Goal: Task Accomplishment & Management: Use online tool/utility

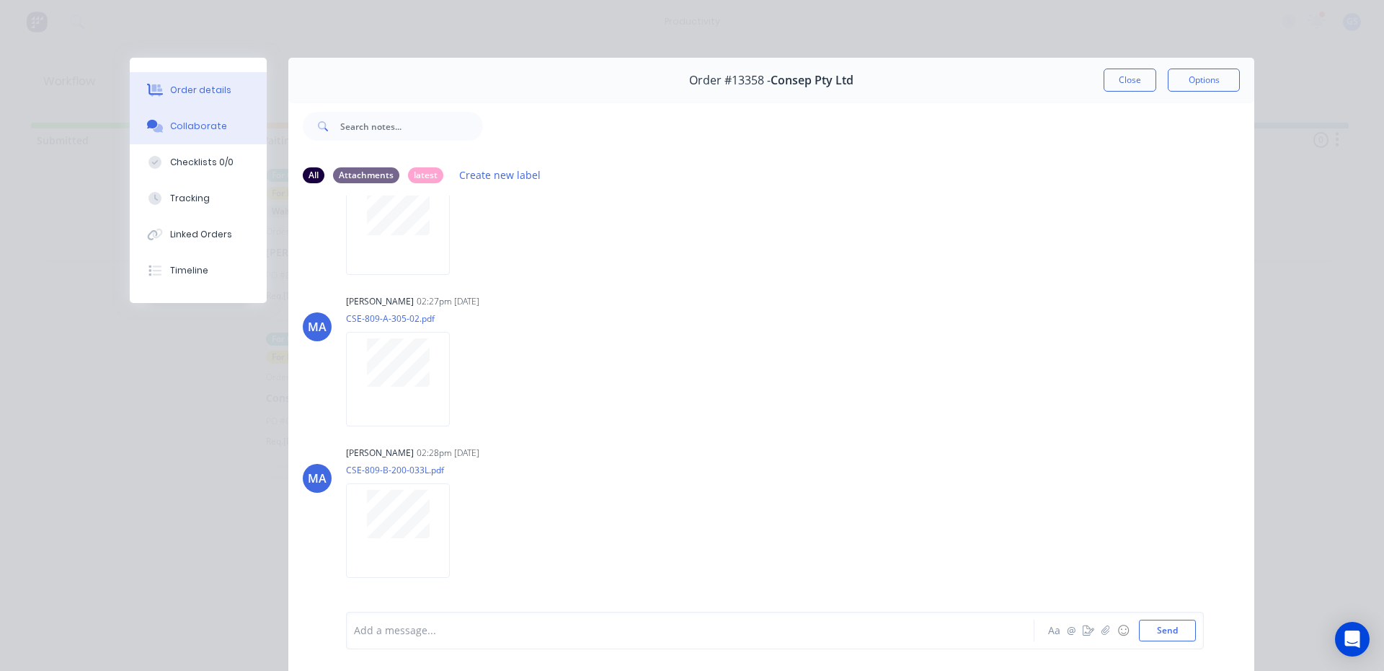
click at [214, 86] on div "Order details" at bounding box center [200, 90] width 61 height 13
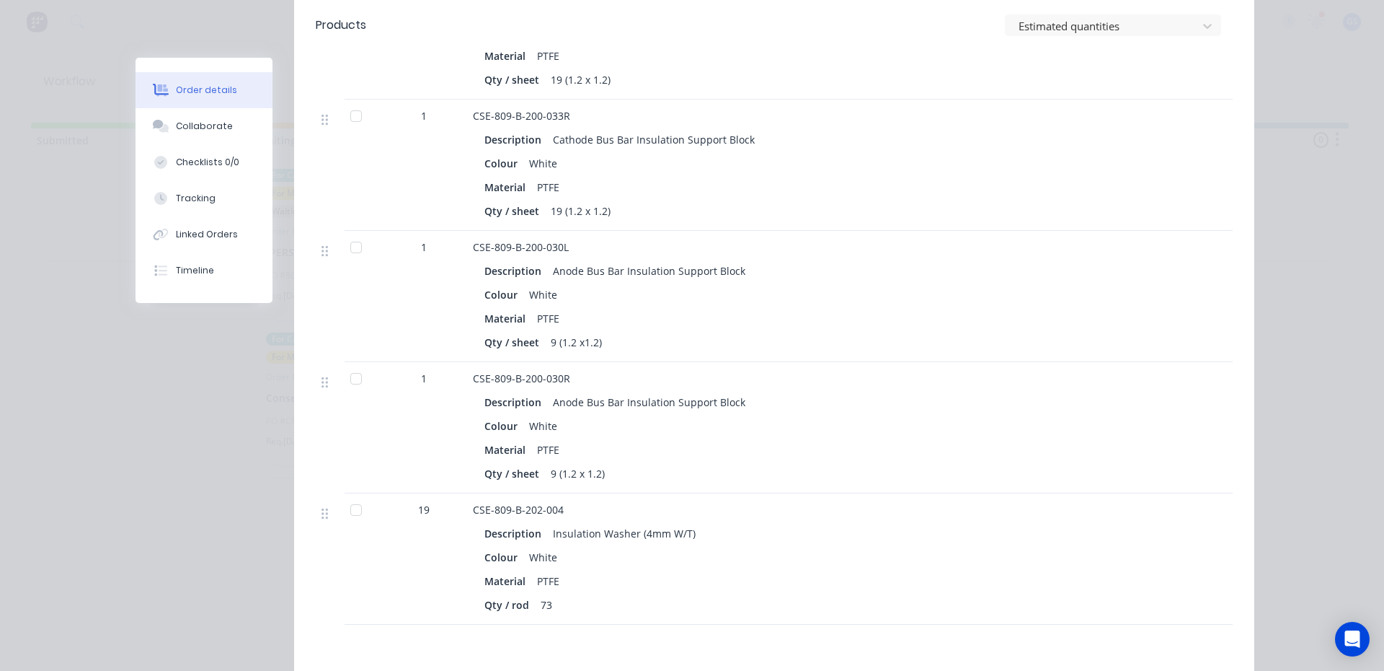
scroll to position [1110, 0]
click at [353, 496] on div at bounding box center [356, 510] width 29 height 29
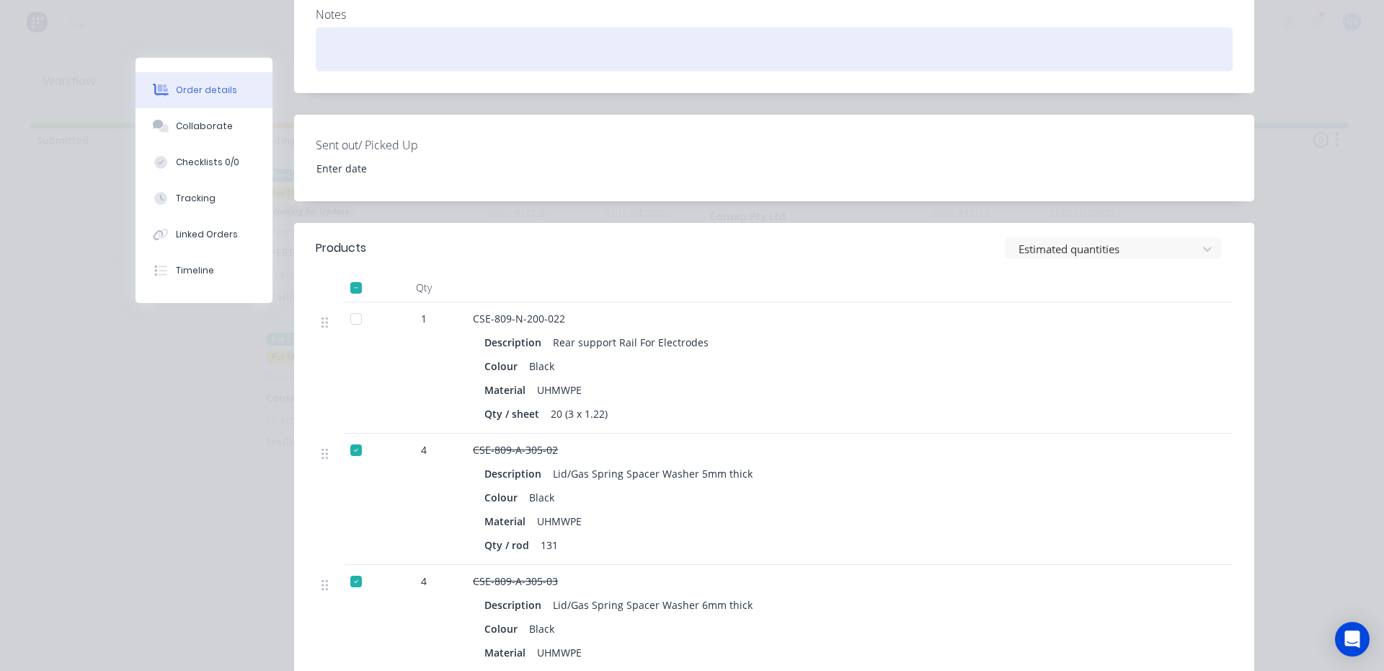
scroll to position [28, 0]
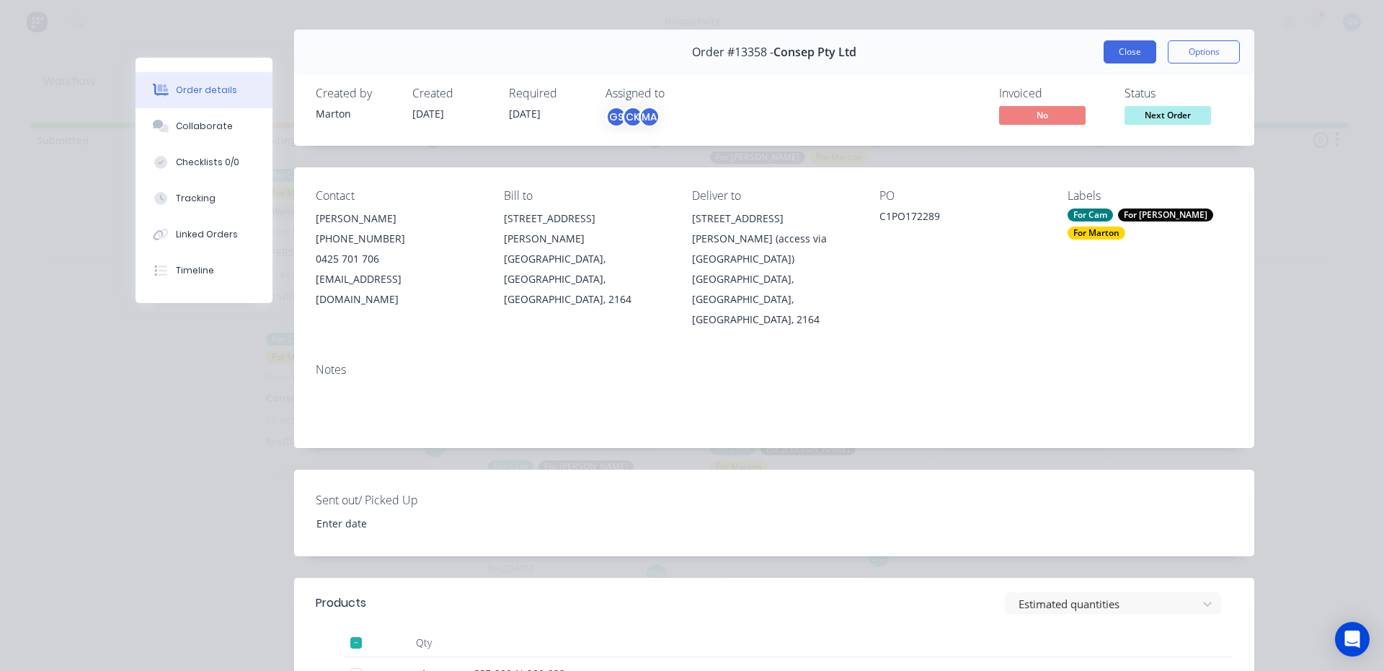
click at [1130, 58] on button "Close" at bounding box center [1130, 51] width 53 height 23
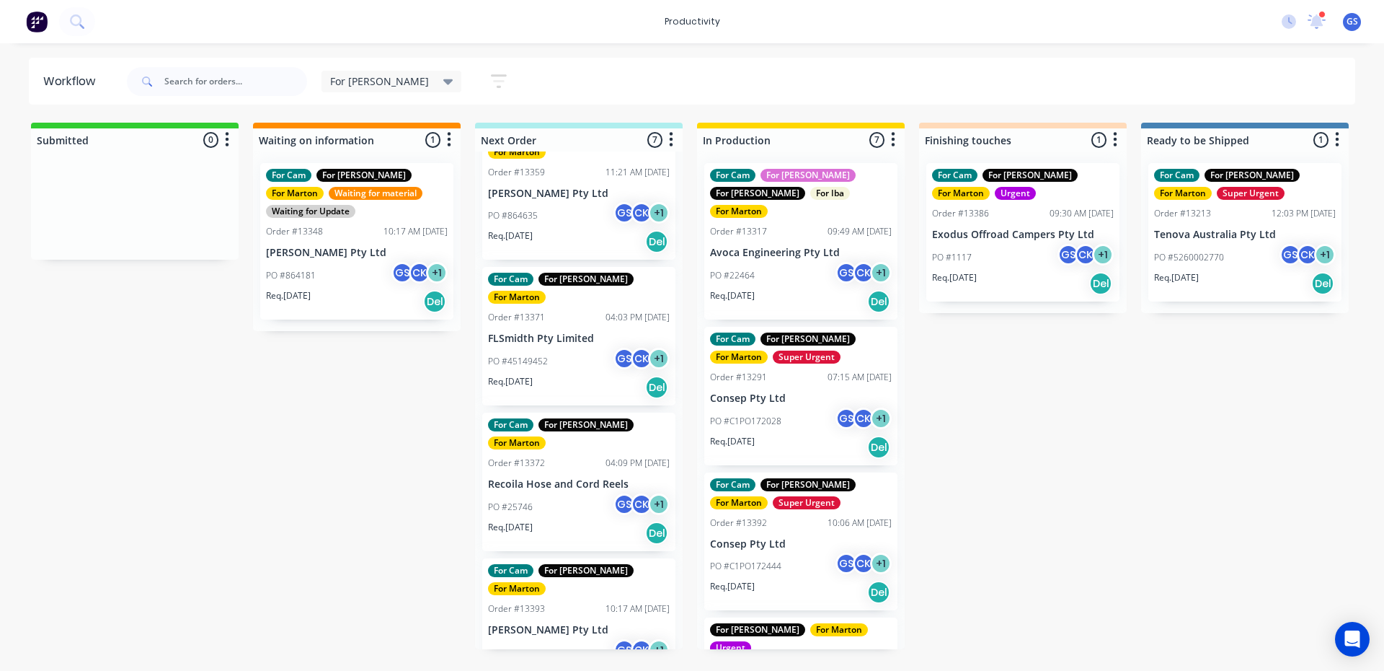
scroll to position [400, 0]
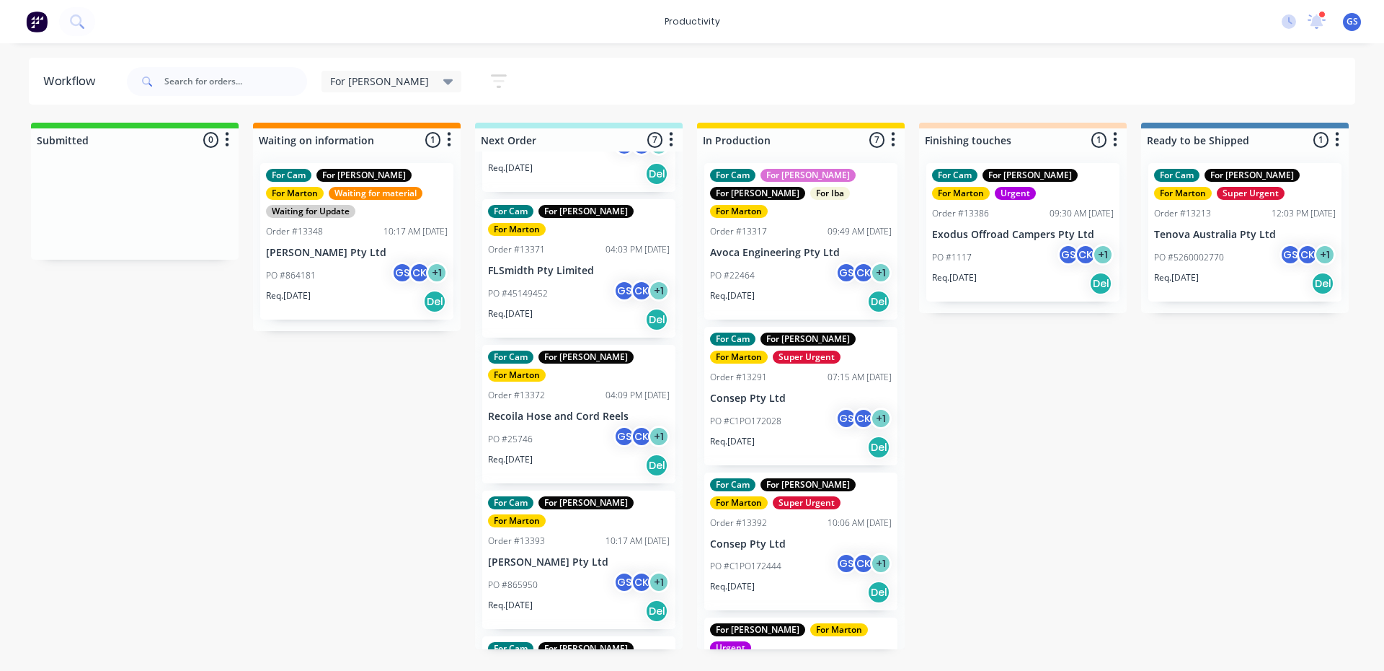
drag, startPoint x: 604, startPoint y: 607, endPoint x: 595, endPoint y: 609, distance: 9.6
click at [595, 608] on div "For Cam For Gary For Marton Order #13358 11:16 AM 26/09/25 Consep Pty Ltd PO #C…" at bounding box center [579, 400] width 208 height 498
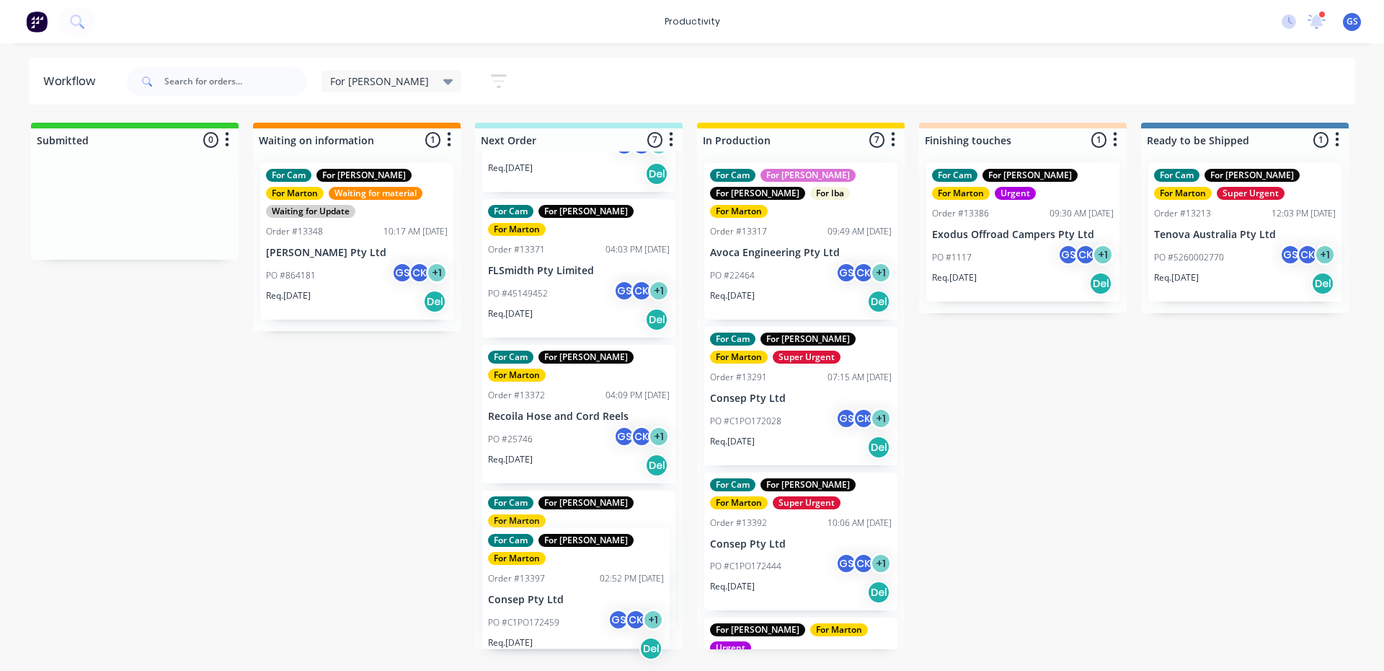
click at [593, 609] on div "For Cam For Gary For Marton Order #13358 11:16 AM 26/09/25 Consep Pty Ltd PO #C…" at bounding box center [579, 400] width 208 height 498
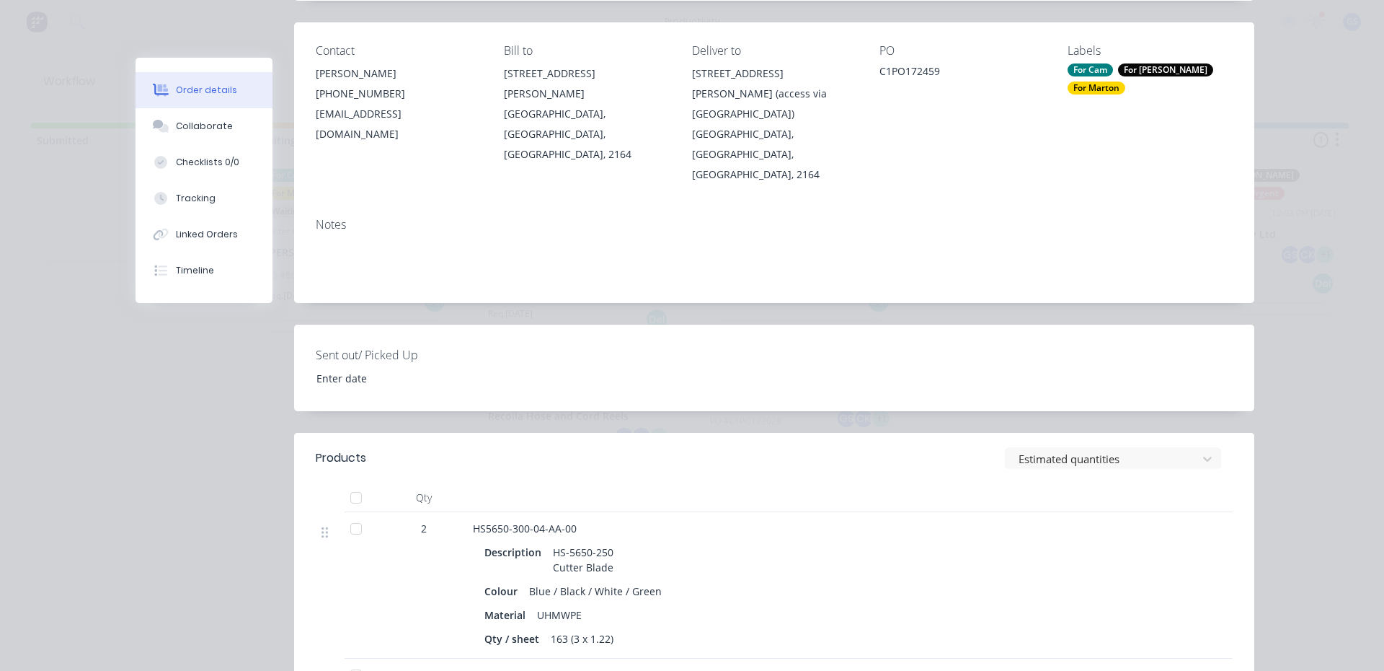
scroll to position [0, 0]
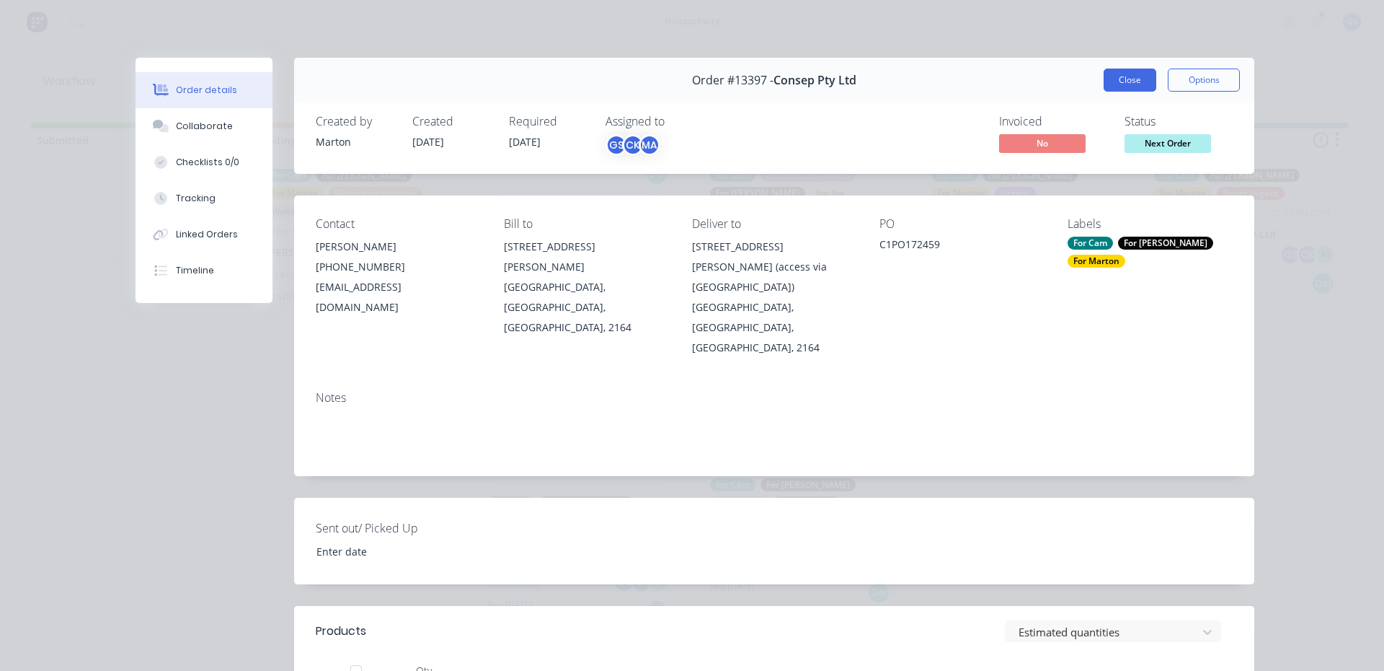
click at [1133, 83] on button "Close" at bounding box center [1130, 79] width 53 height 23
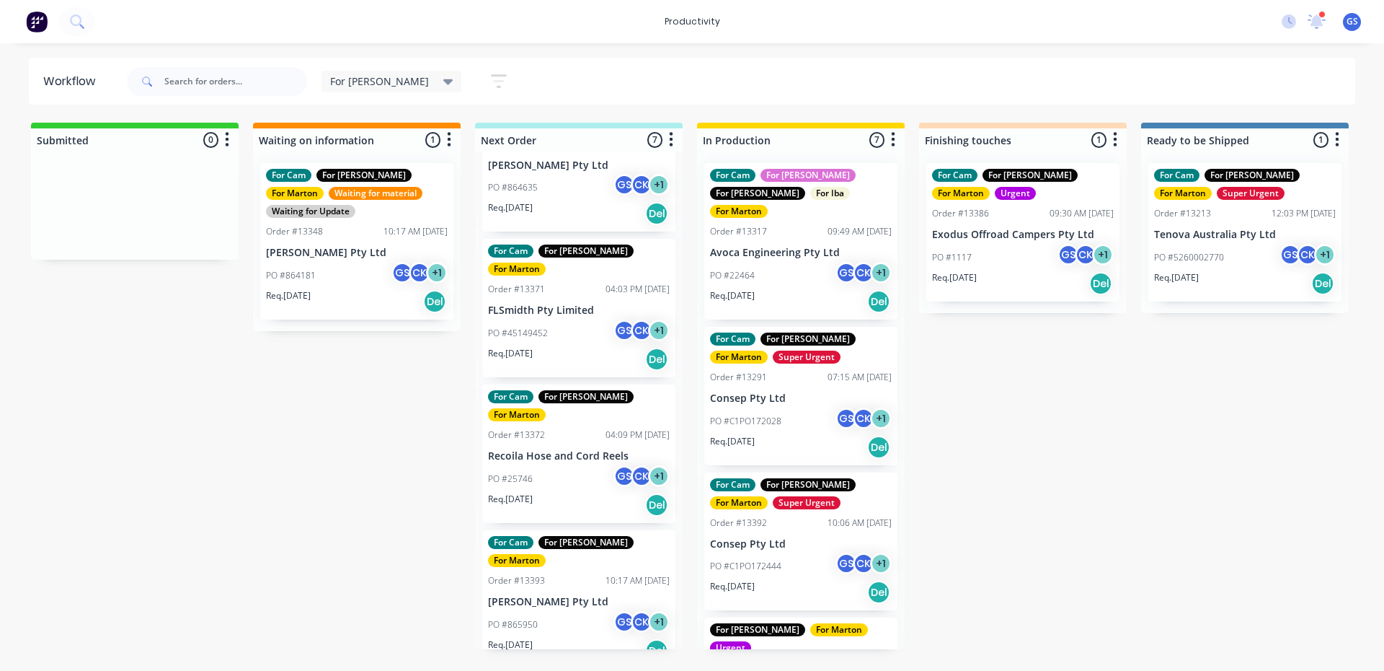
scroll to position [328, 0]
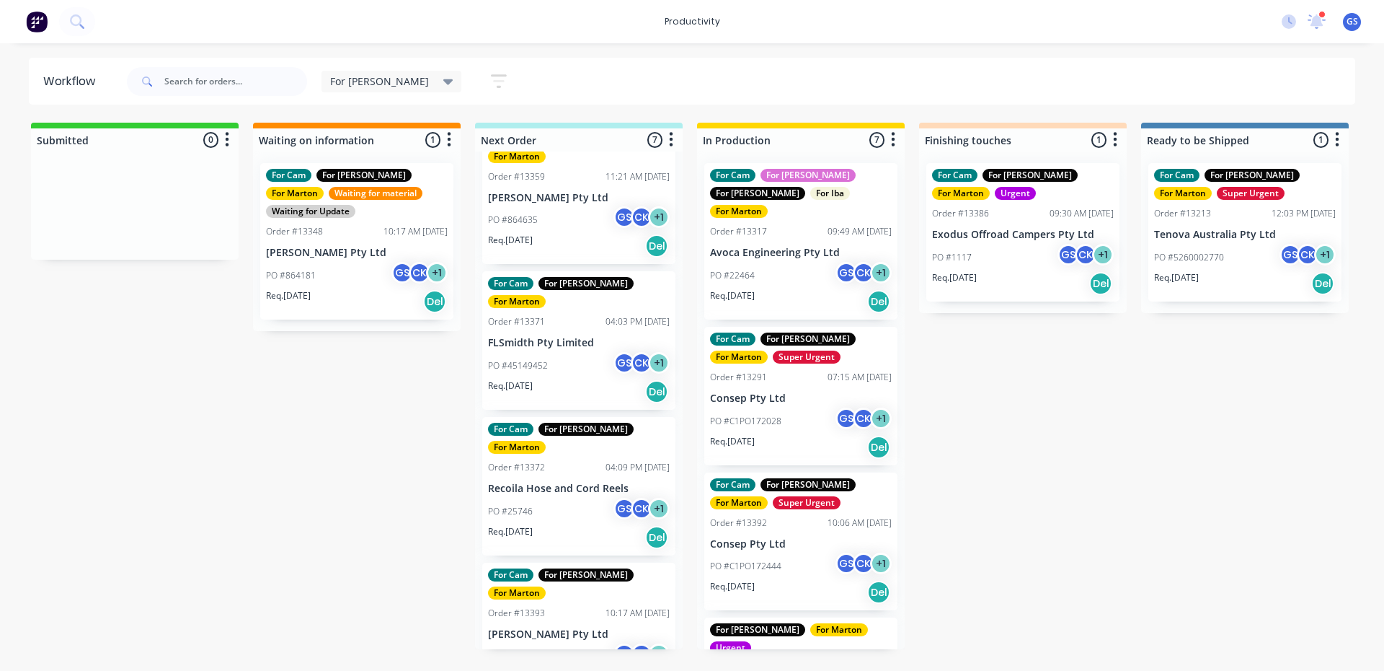
click at [564, 352] on div "PO #45149452 GS CK + 1" at bounding box center [579, 365] width 182 height 27
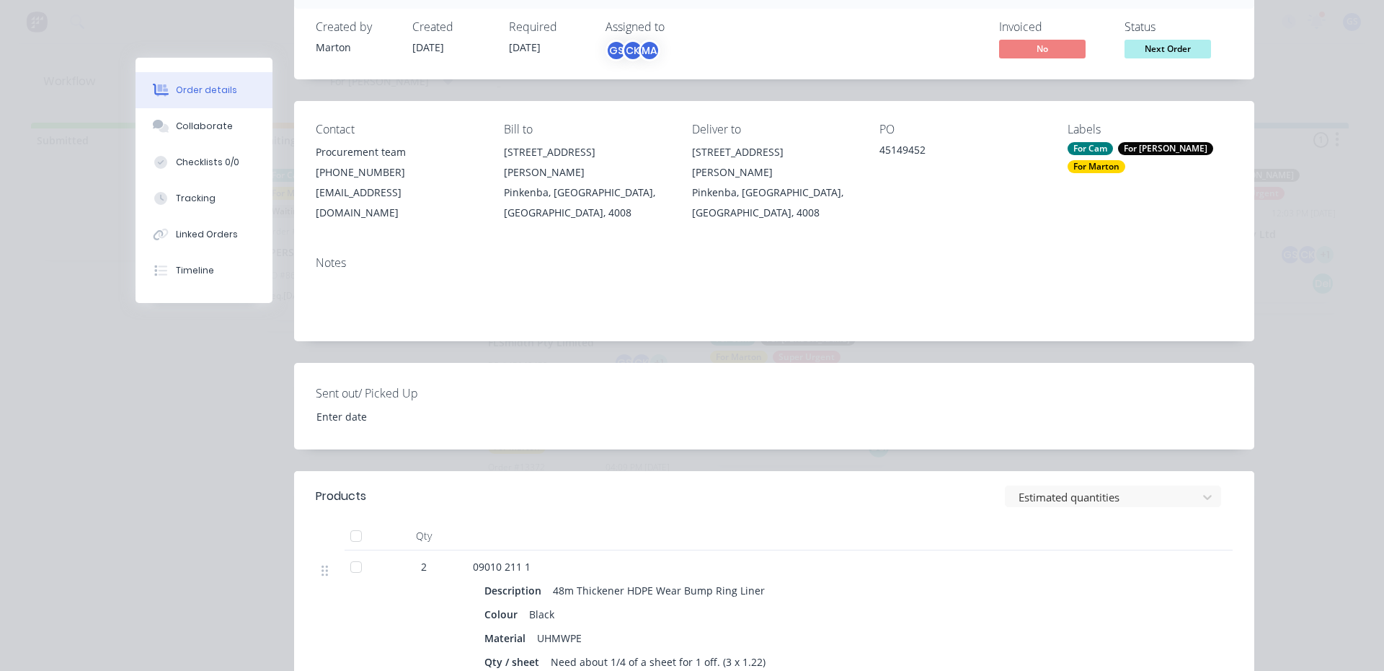
scroll to position [0, 0]
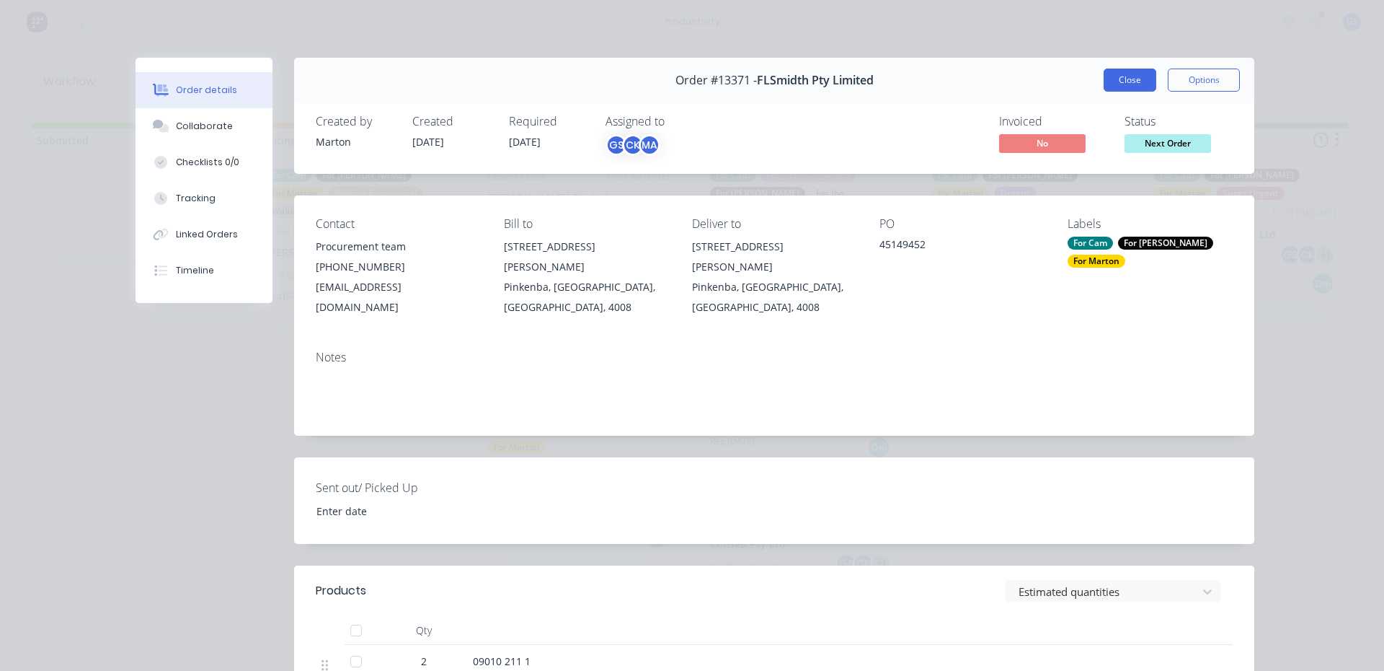
click at [1118, 83] on button "Close" at bounding box center [1130, 79] width 53 height 23
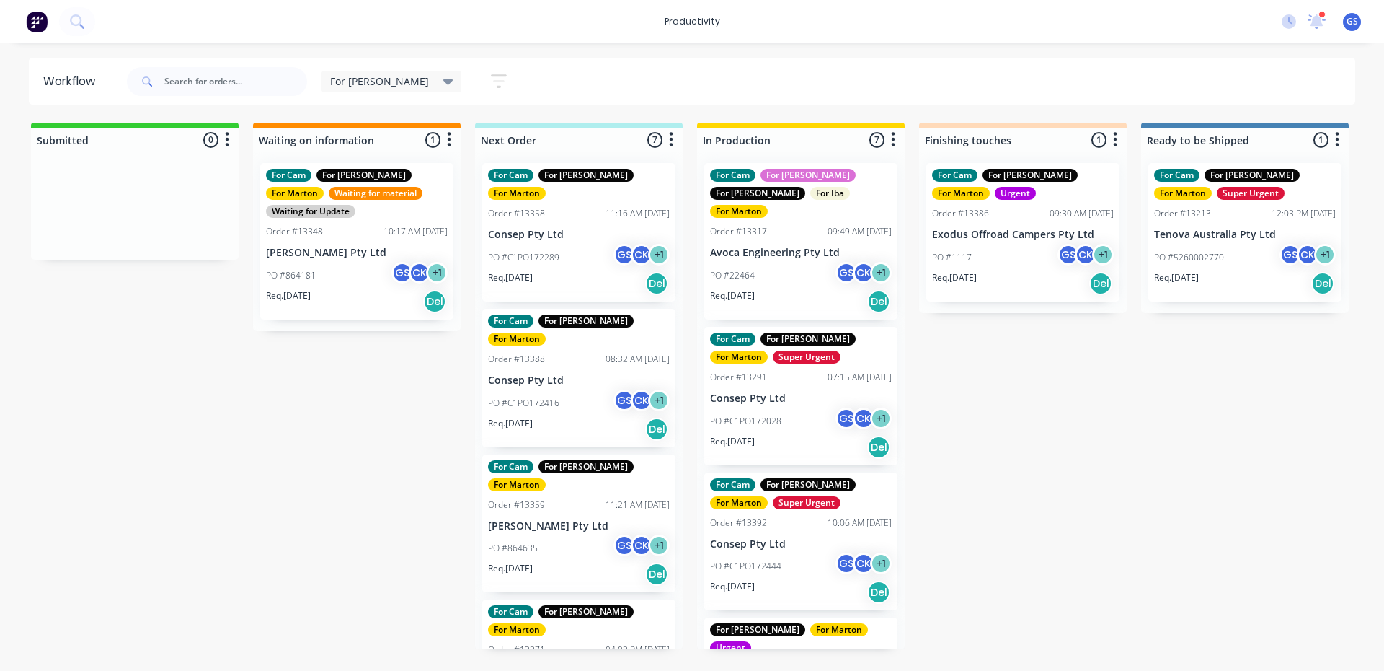
click at [533, 397] on p "PO #C1PO172416" at bounding box center [523, 403] width 71 height 13
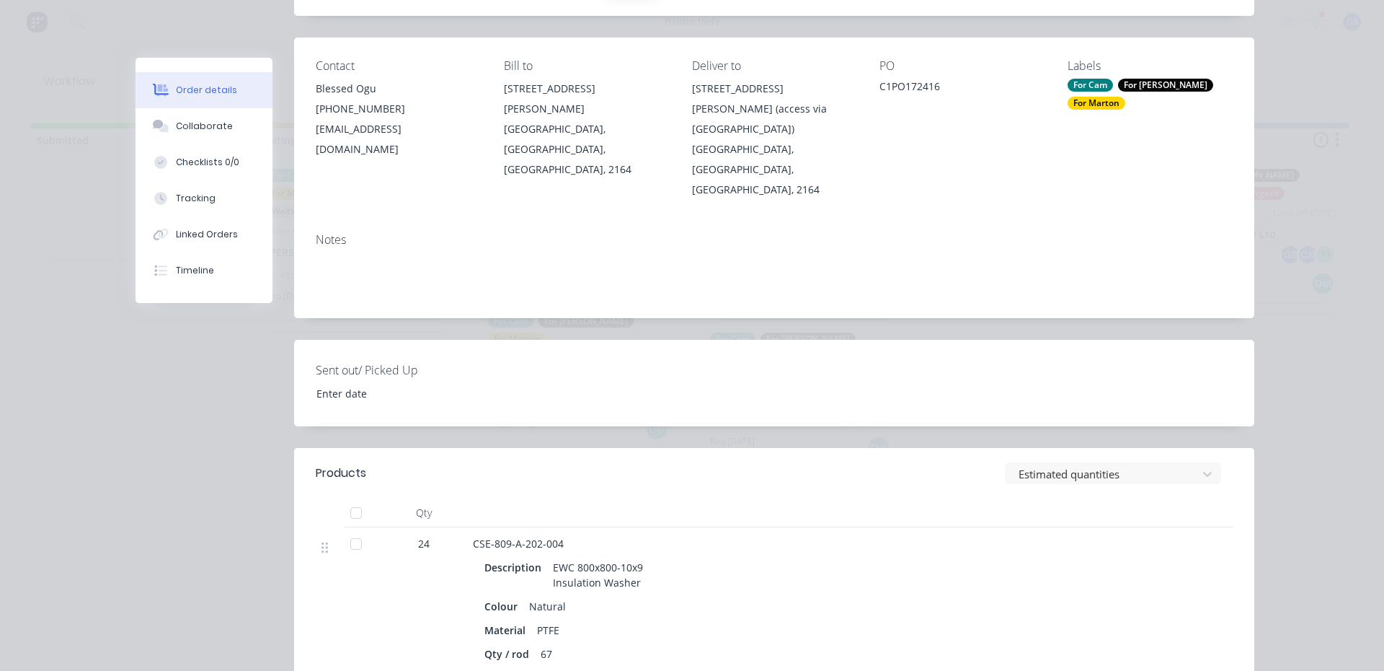
scroll to position [288, 0]
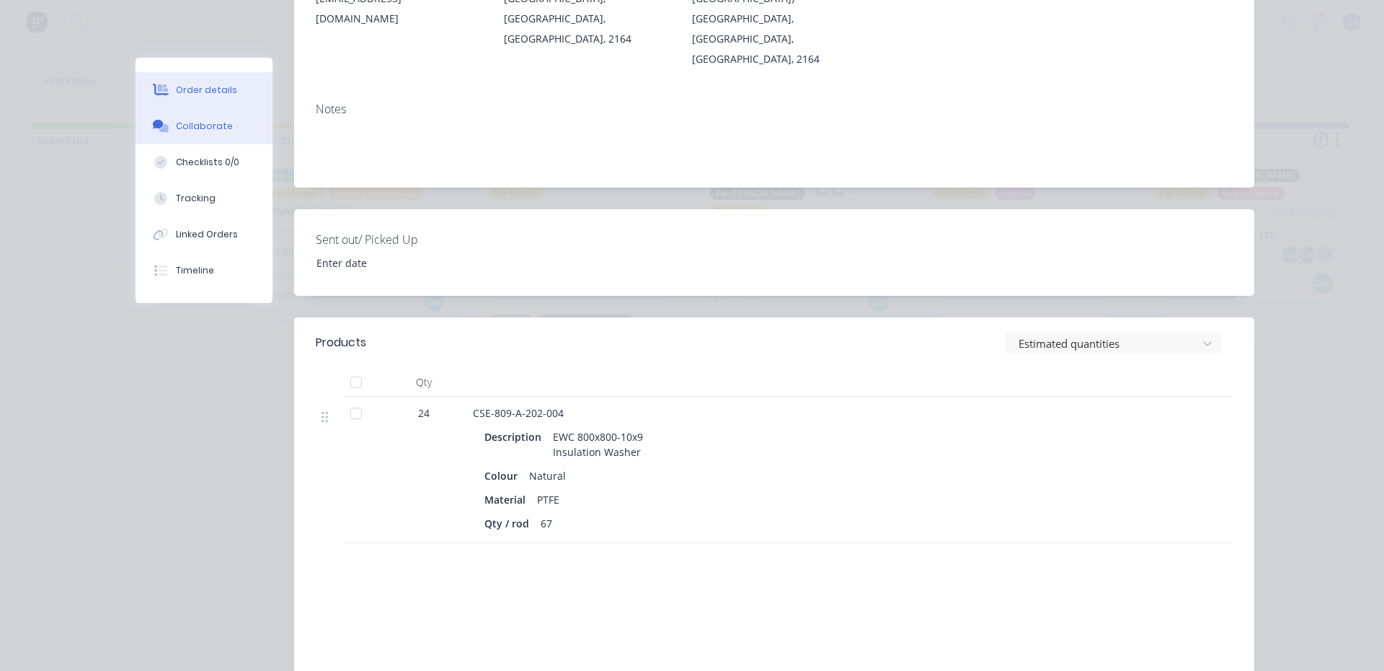
click at [187, 136] on button "Collaborate" at bounding box center [204, 126] width 137 height 36
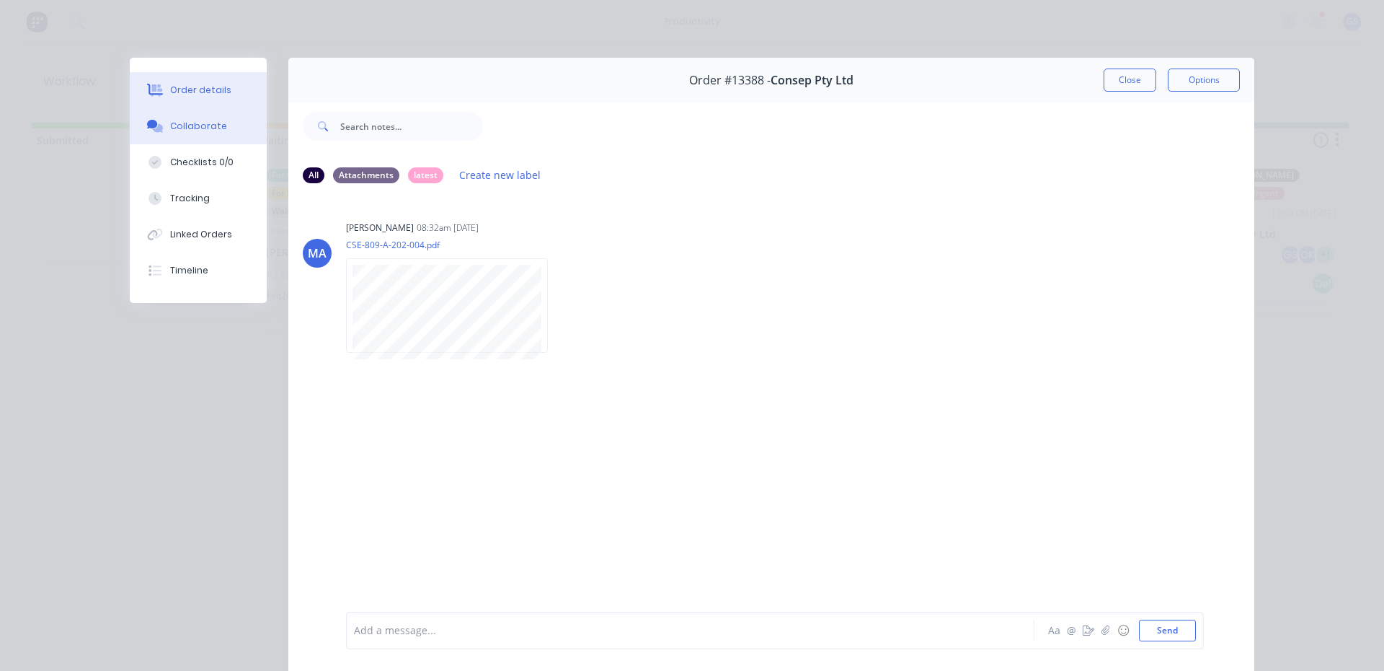
click at [247, 94] on button "Order details" at bounding box center [198, 90] width 137 height 36
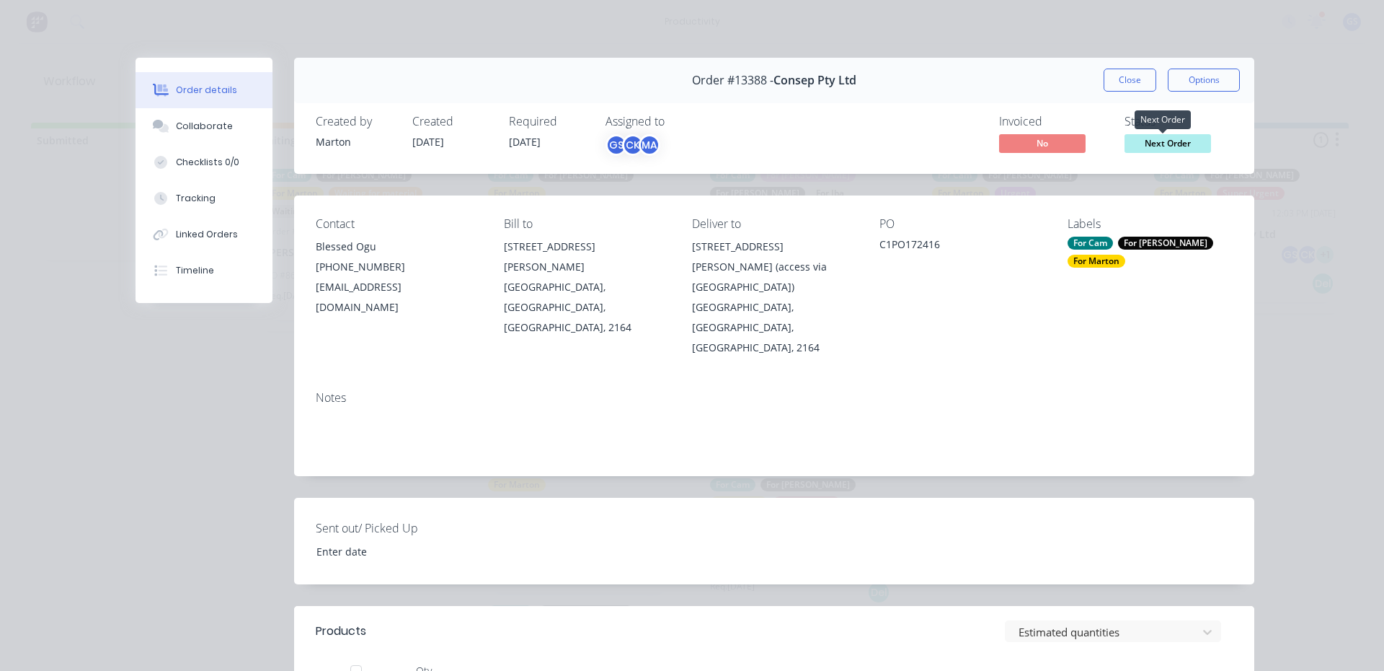
click at [1175, 147] on span "Next Order" at bounding box center [1168, 143] width 87 height 18
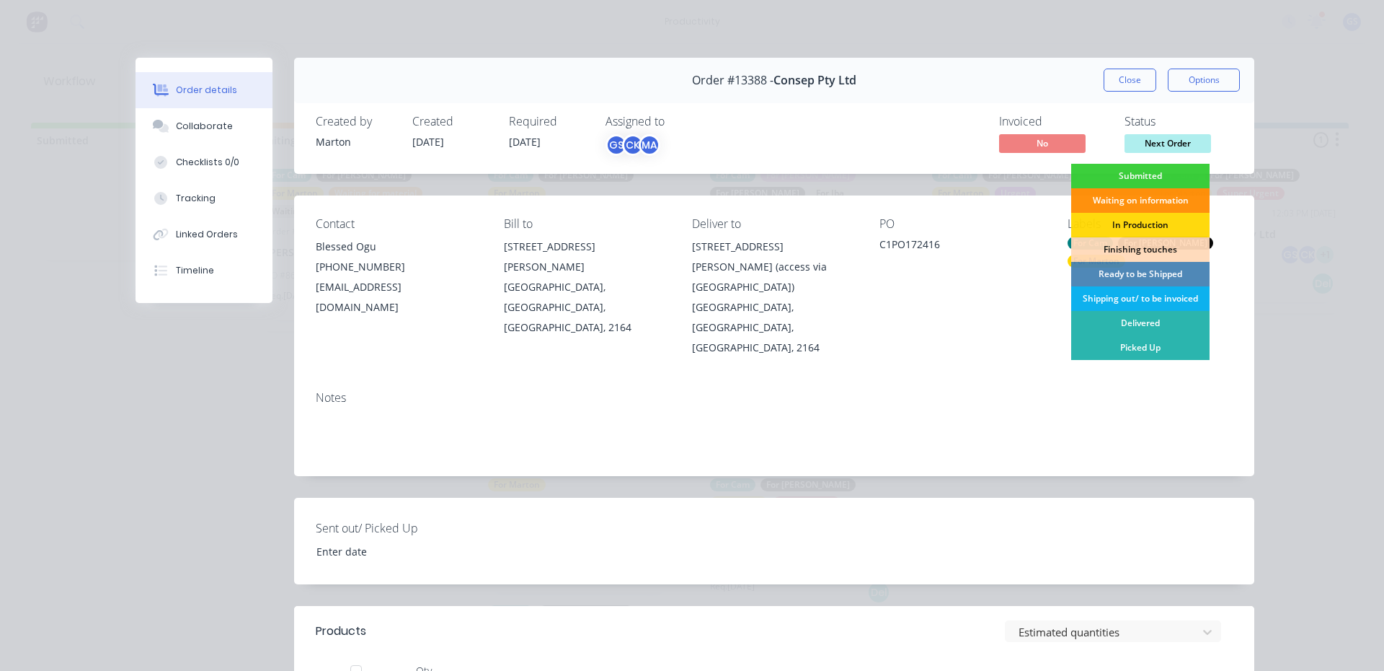
click at [1144, 229] on div "In Production" at bounding box center [1140, 225] width 138 height 25
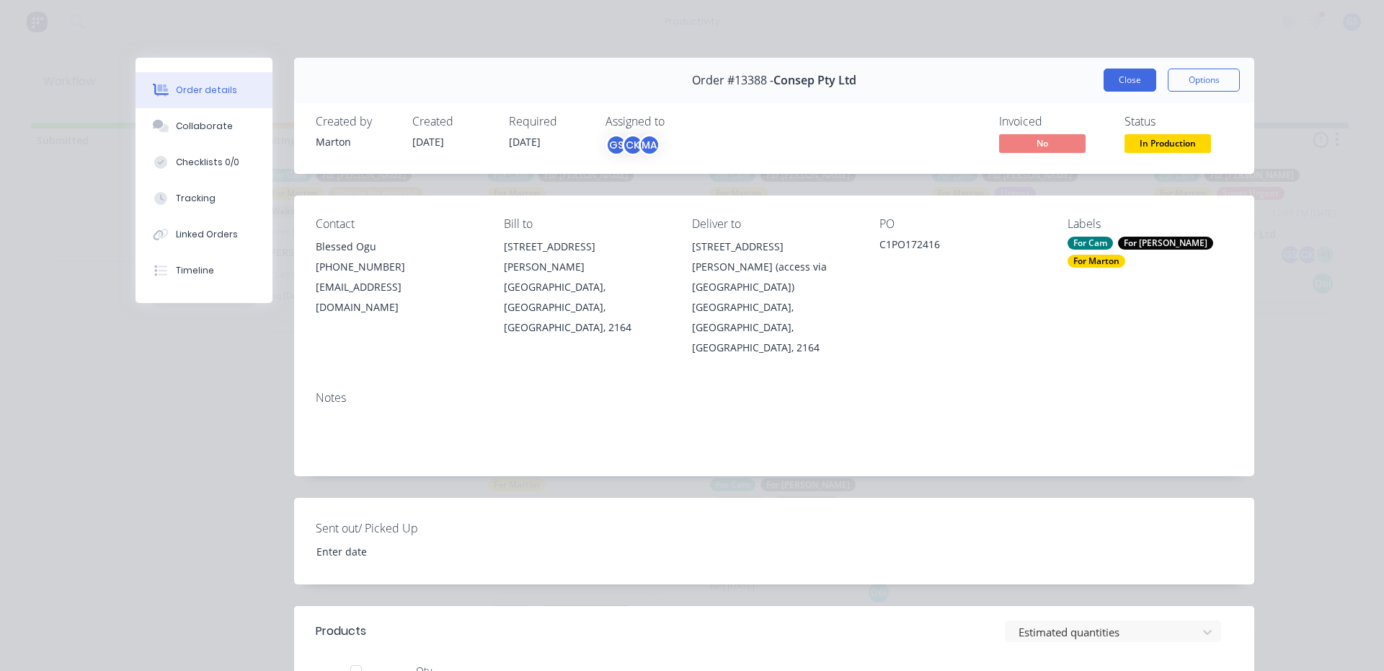
click at [1115, 78] on button "Close" at bounding box center [1130, 79] width 53 height 23
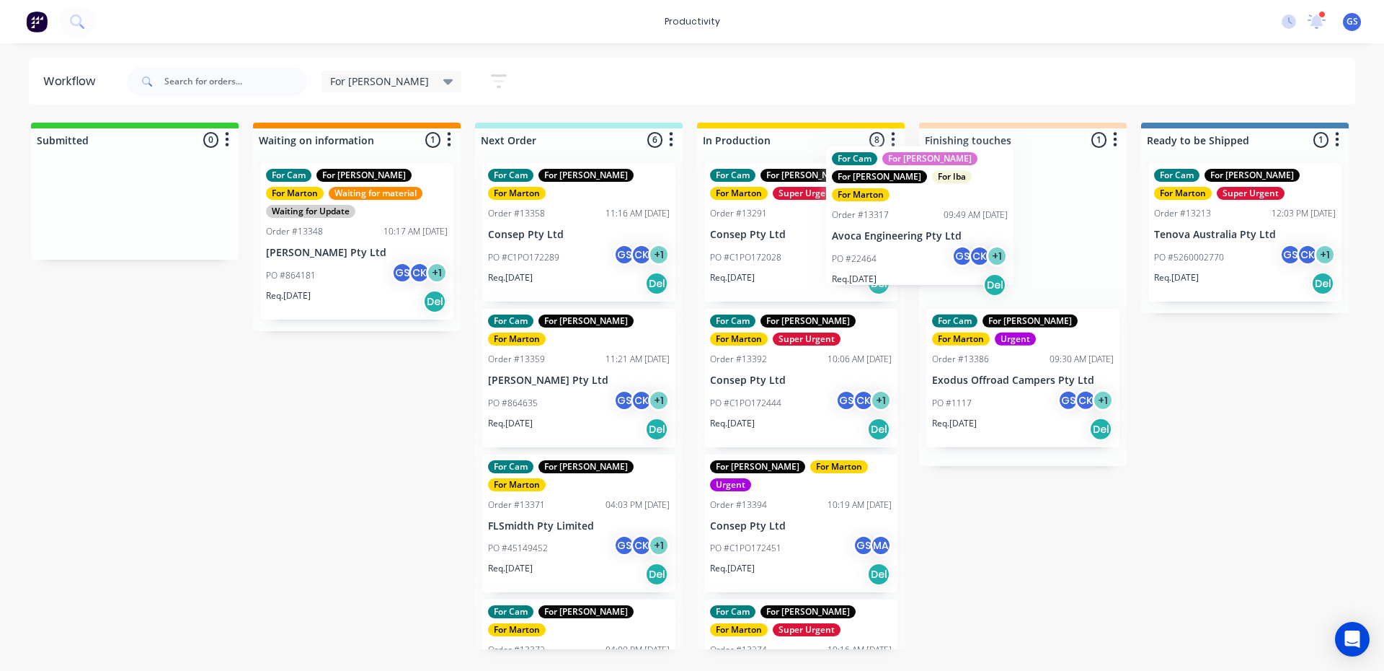
drag, startPoint x: 821, startPoint y: 266, endPoint x: 929, endPoint y: 255, distance: 108.8
click at [929, 255] on div "Submitted 0 Sort By Created date Required date Order number Customer name Most …" at bounding box center [982, 386] width 1986 height 526
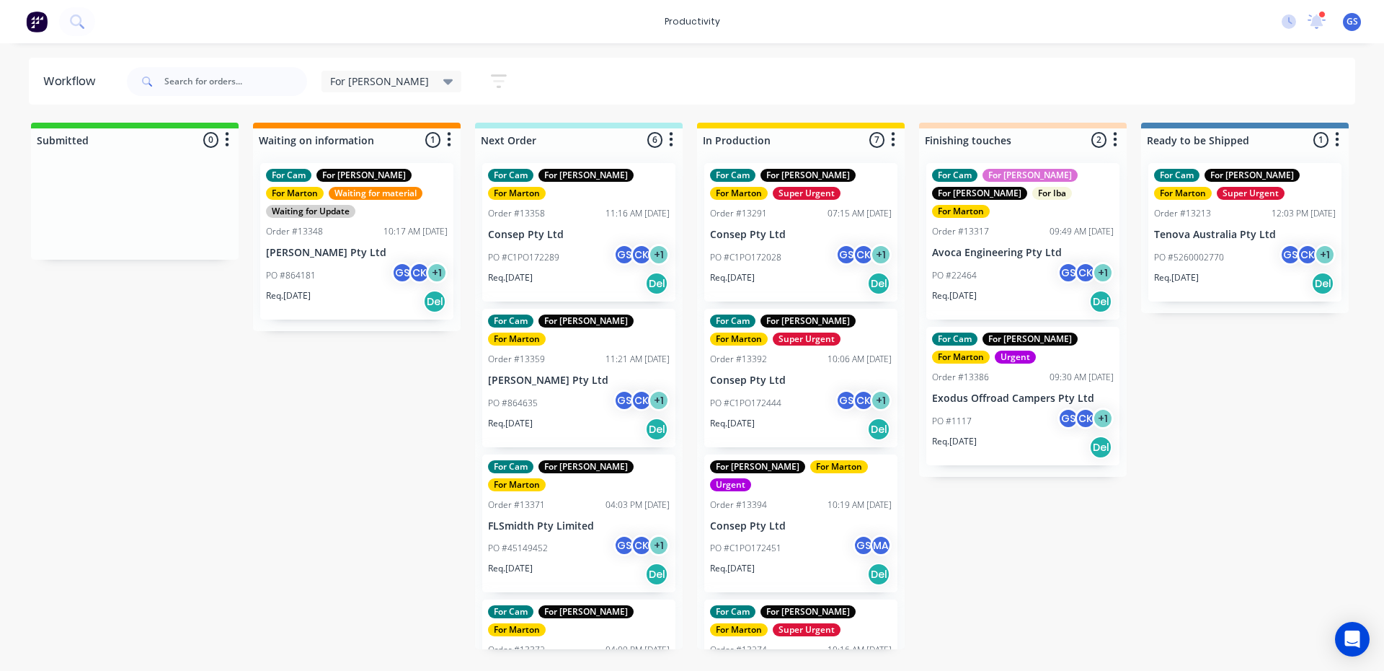
click at [783, 537] on div "PO #C1PO172451 GS MA" at bounding box center [801, 547] width 182 height 27
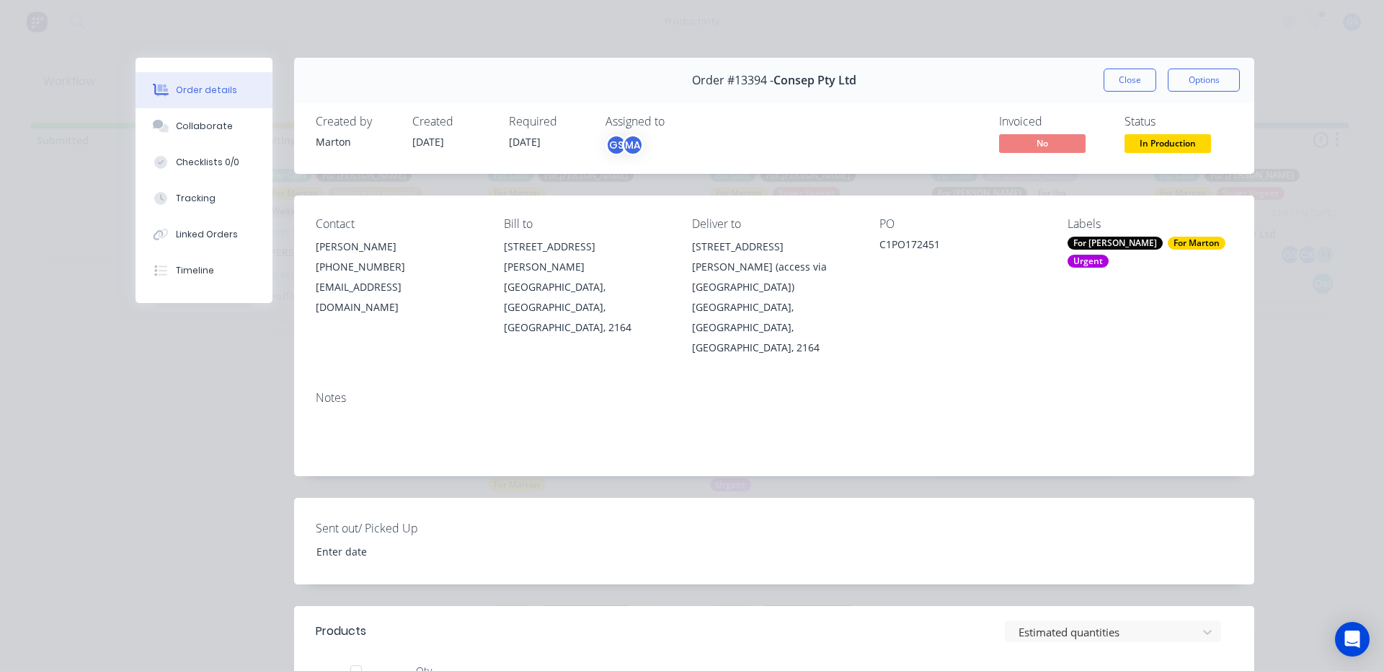
click at [1108, 83] on button "Close" at bounding box center [1130, 79] width 53 height 23
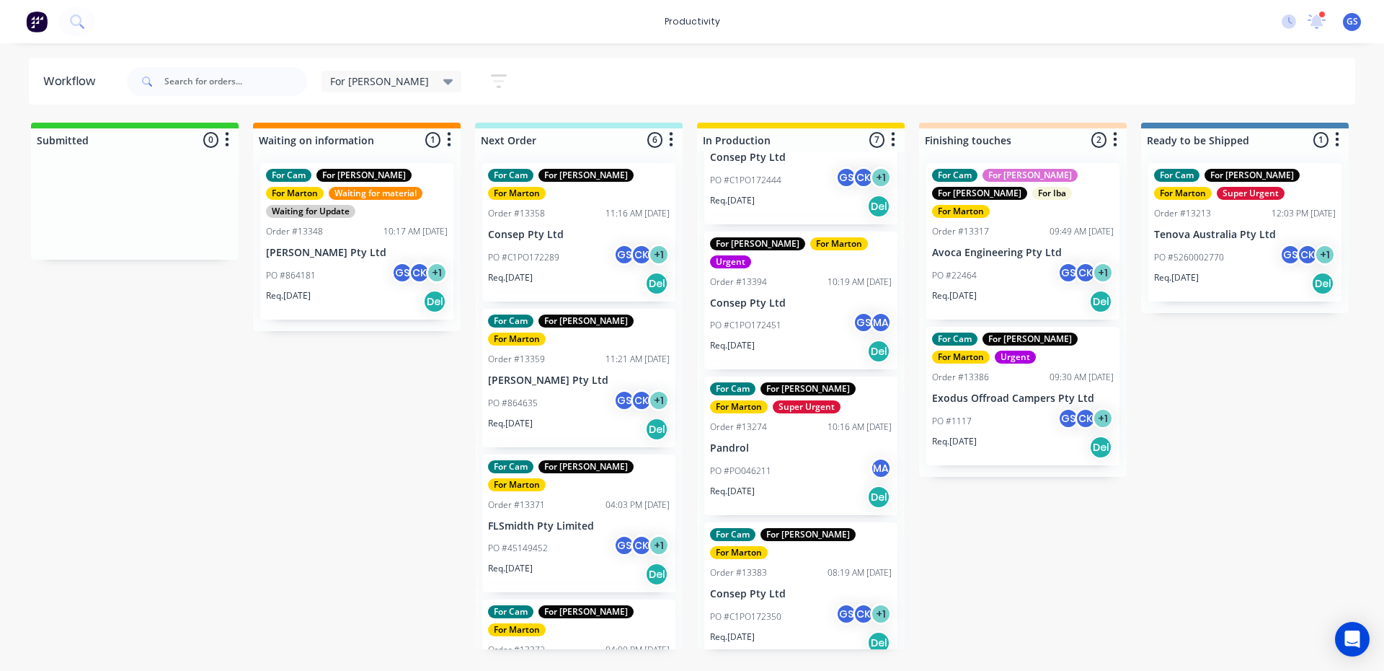
scroll to position [433, 0]
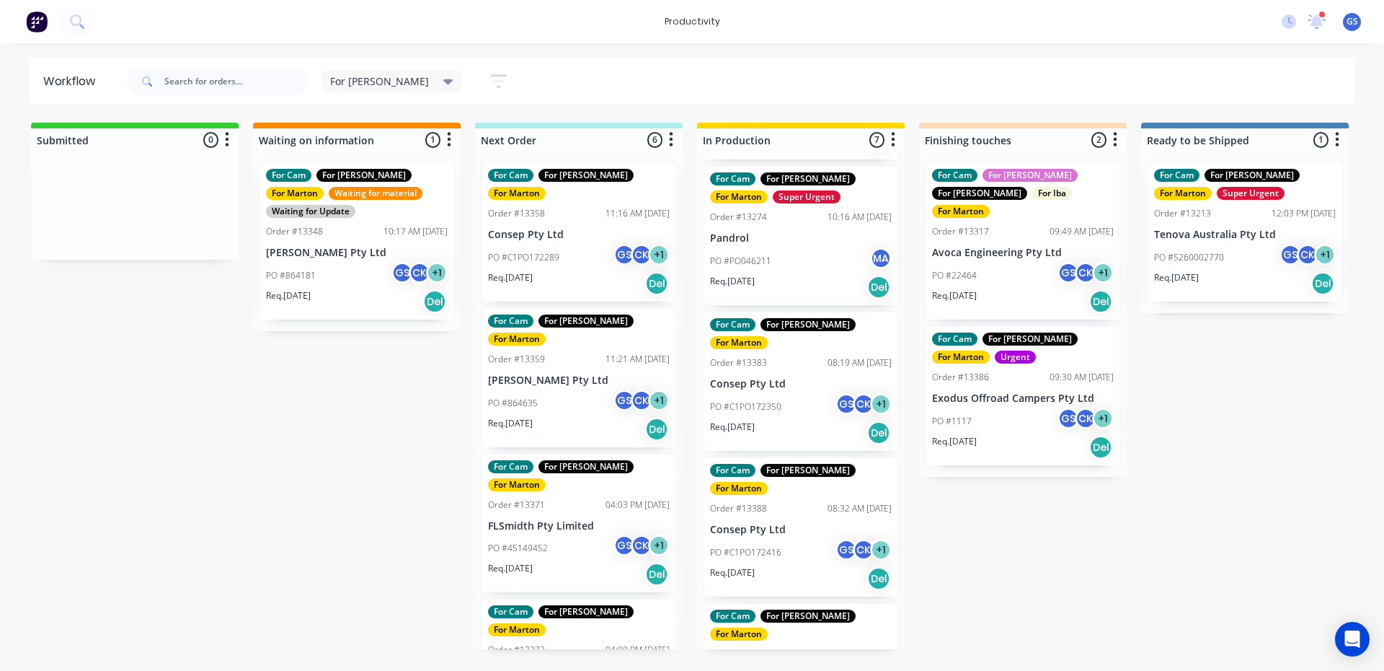
click at [816, 393] on div "PO #C1PO172350 GS CK + 1" at bounding box center [801, 406] width 182 height 27
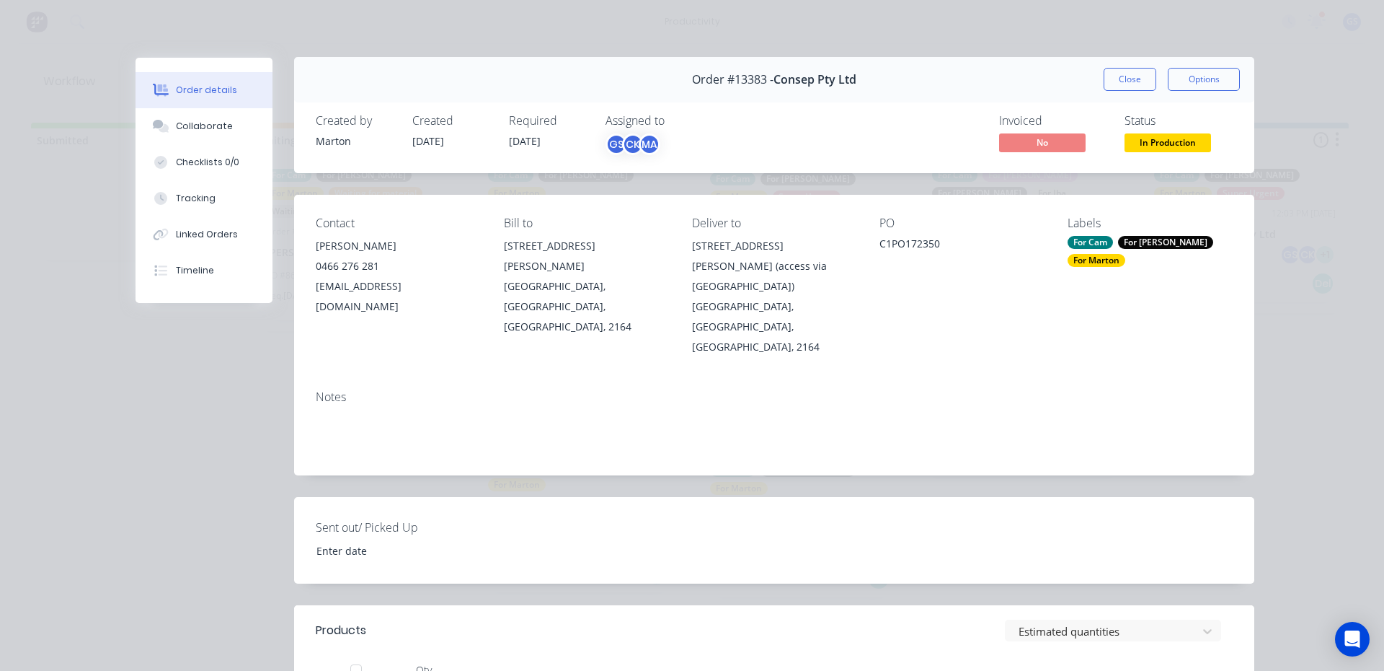
scroll to position [0, 0]
click at [1113, 78] on button "Close" at bounding box center [1130, 79] width 53 height 23
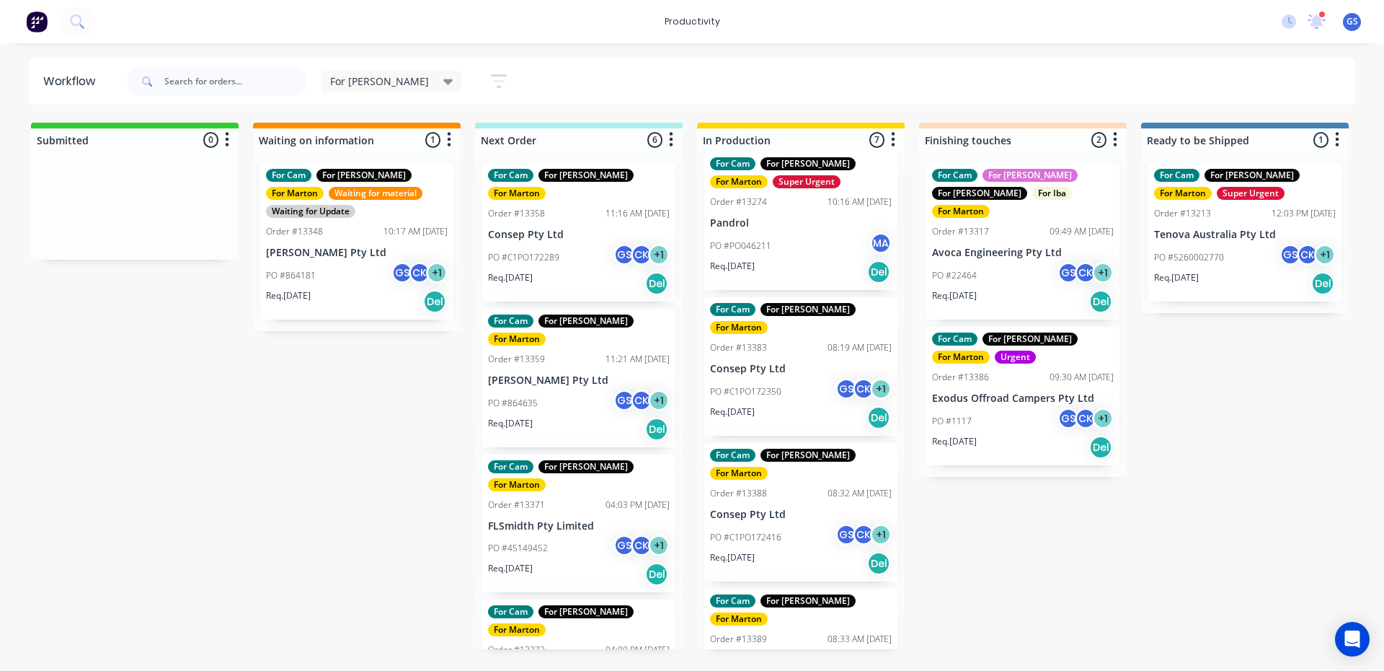
scroll to position [454, 0]
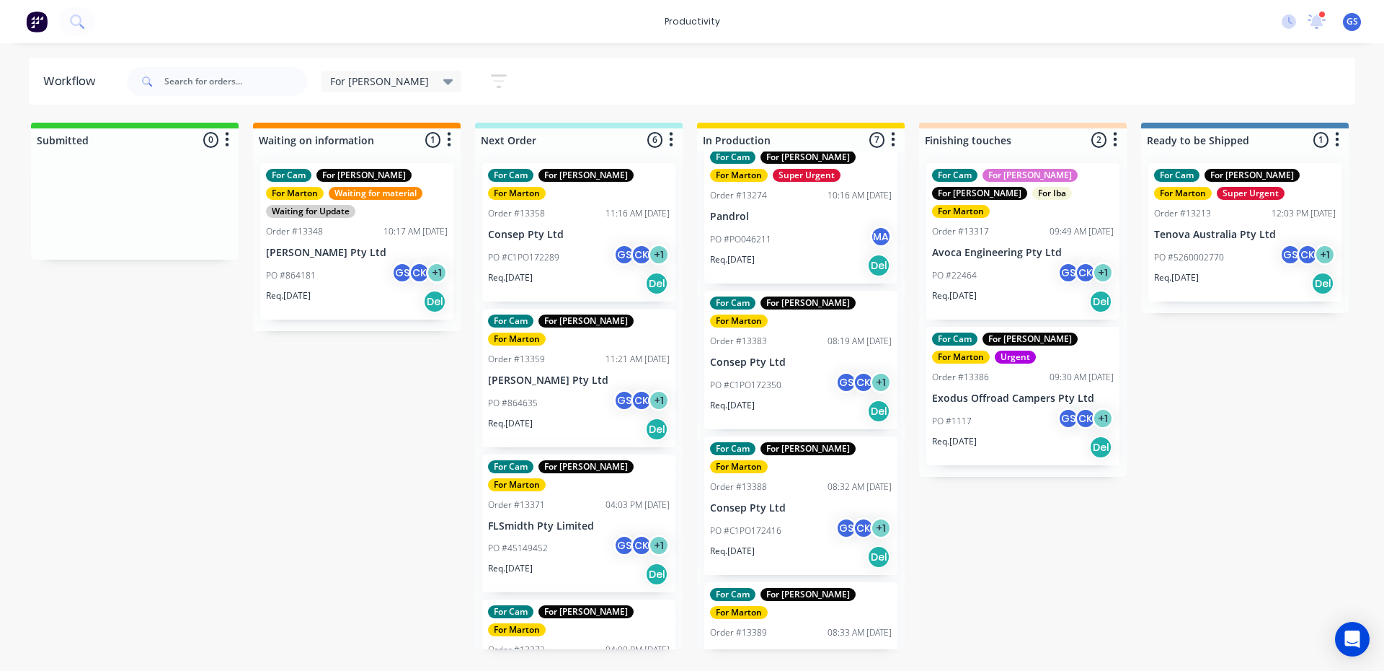
click at [792, 647] on p "Consep Pty Ltd" at bounding box center [801, 653] width 182 height 12
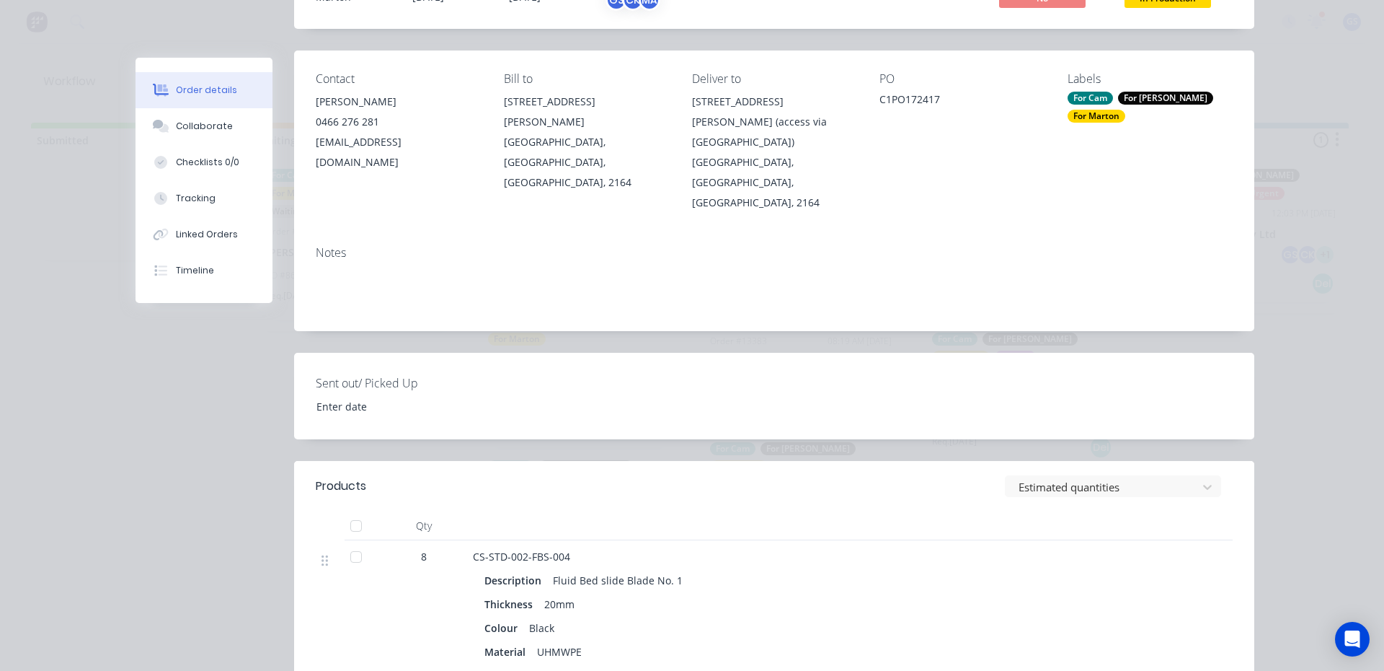
scroll to position [0, 0]
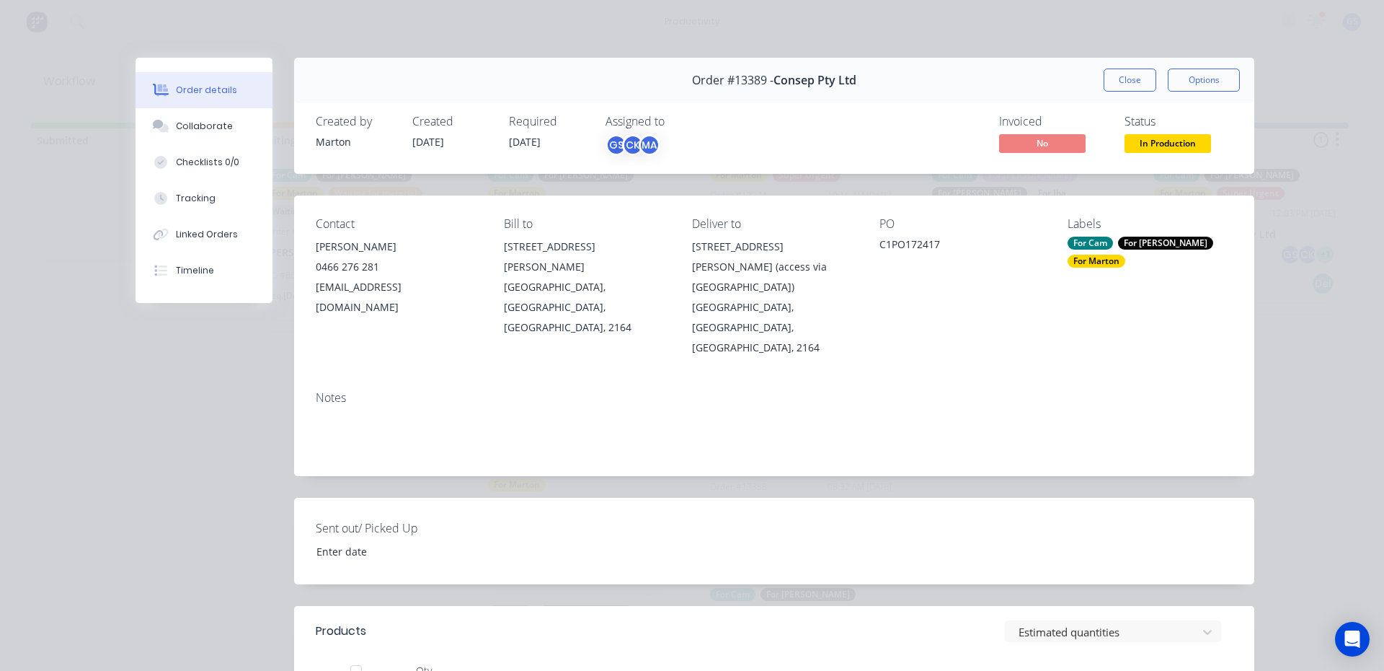
click at [1128, 87] on button "Close" at bounding box center [1130, 79] width 53 height 23
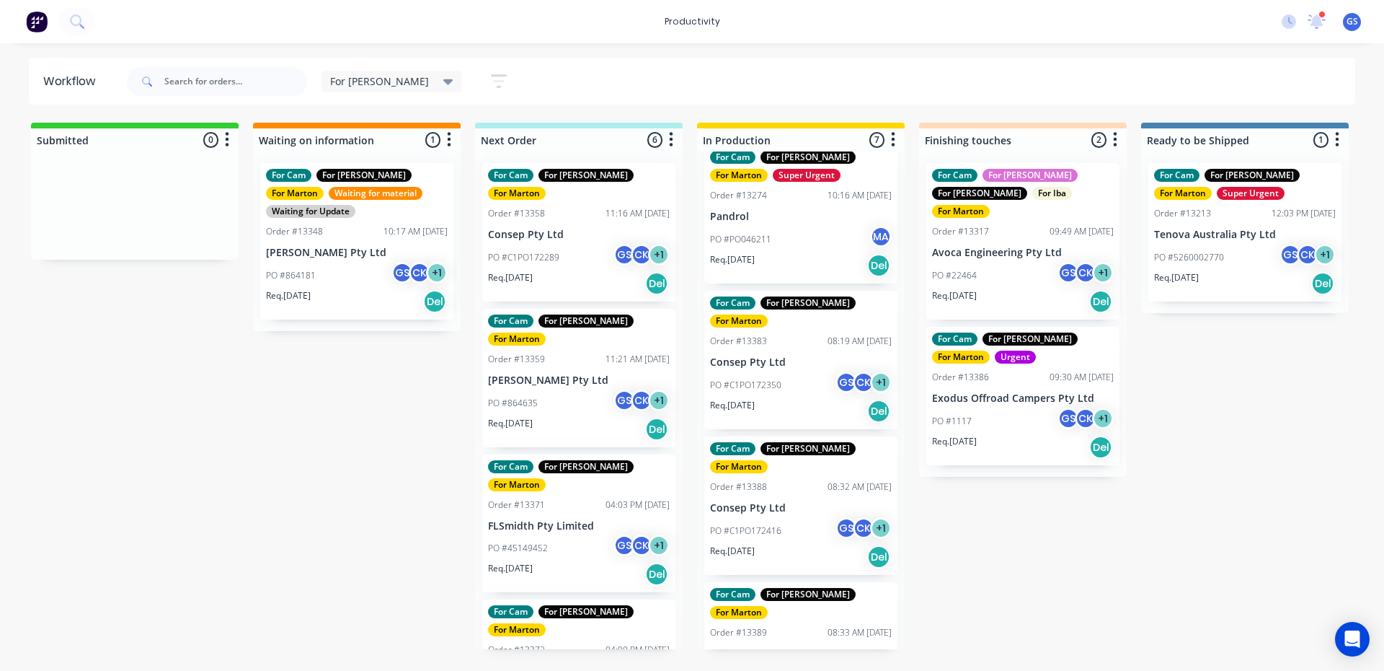
click at [746, 460] on div "For Cam For [PERSON_NAME] For [PERSON_NAME] Super Urgent Order #13291 07:15 AM …" at bounding box center [801, 400] width 208 height 498
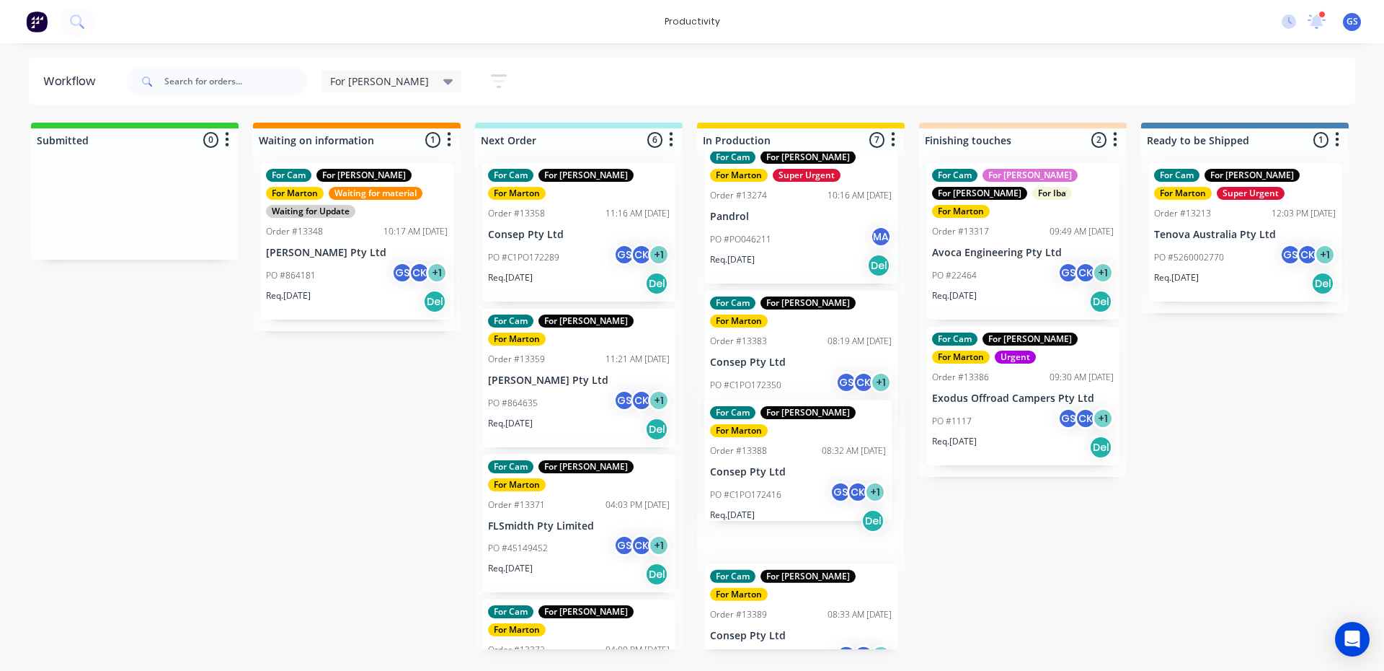
click at [746, 461] on div "For Cam For [PERSON_NAME] For [PERSON_NAME] Super Urgent Order #13291 07:15 AM …" at bounding box center [801, 400] width 208 height 498
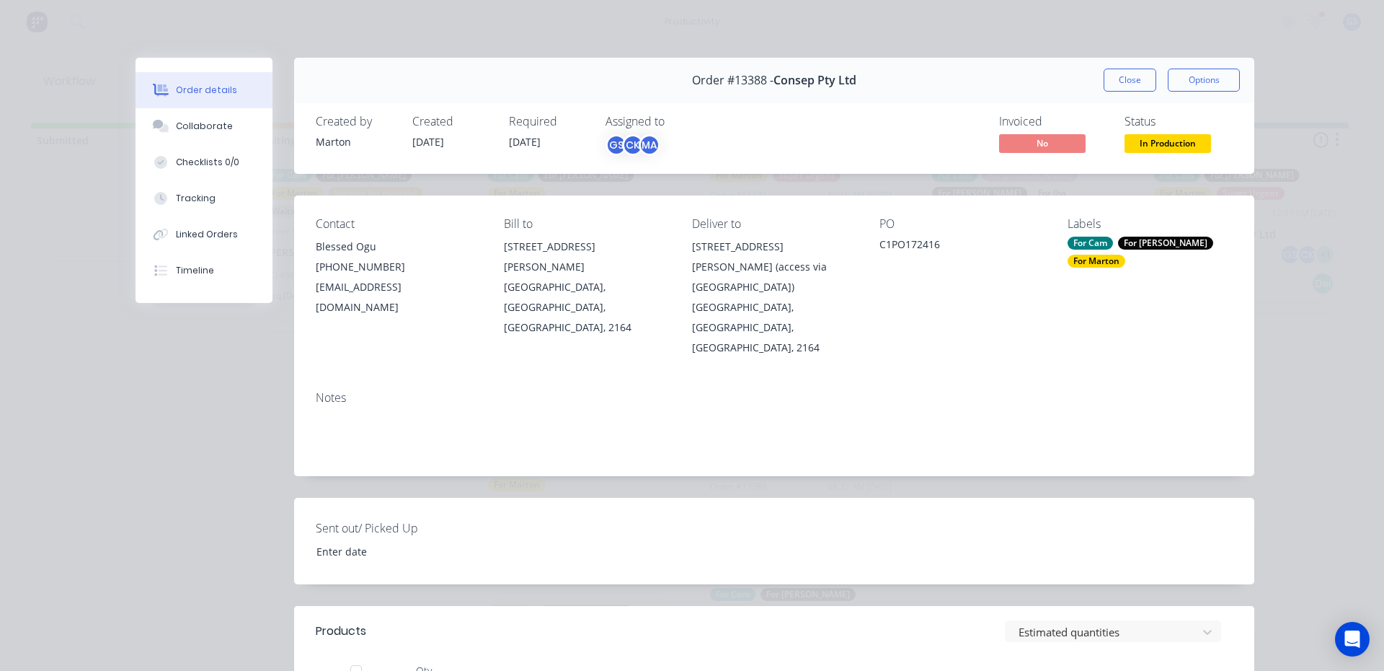
click at [1123, 63] on div "Order #13388 - Consep Pty Ltd Close Options" at bounding box center [774, 80] width 960 height 45
click at [1115, 90] on div "Order #13388 - Consep Pty Ltd Close Options" at bounding box center [774, 80] width 960 height 45
click at [1113, 90] on button "Close" at bounding box center [1130, 79] width 53 height 23
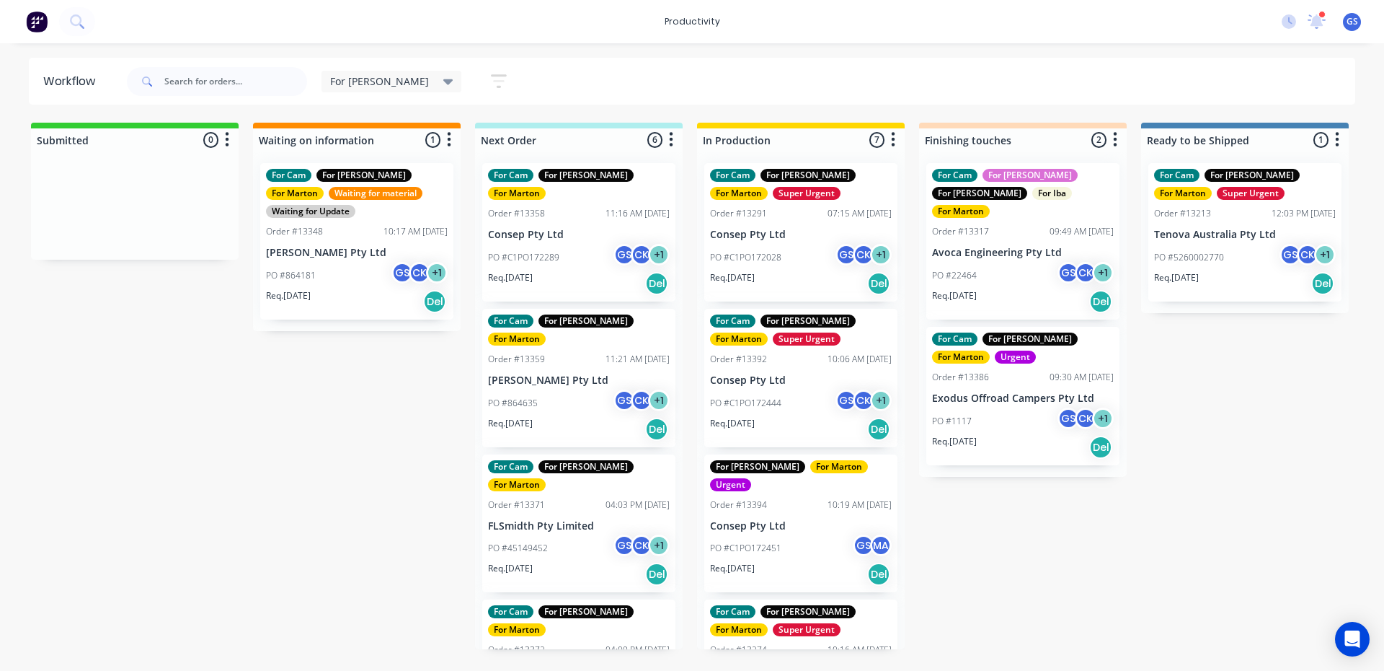
click at [794, 200] on div "For Cam For [PERSON_NAME] For [PERSON_NAME] Super Urgent Order #13291 07:15 AM …" at bounding box center [801, 400] width 208 height 498
click at [790, 200] on div "For Cam For [PERSON_NAME] For [PERSON_NAME] Super Urgent Order #13291 07:15 AM …" at bounding box center [801, 400] width 208 height 498
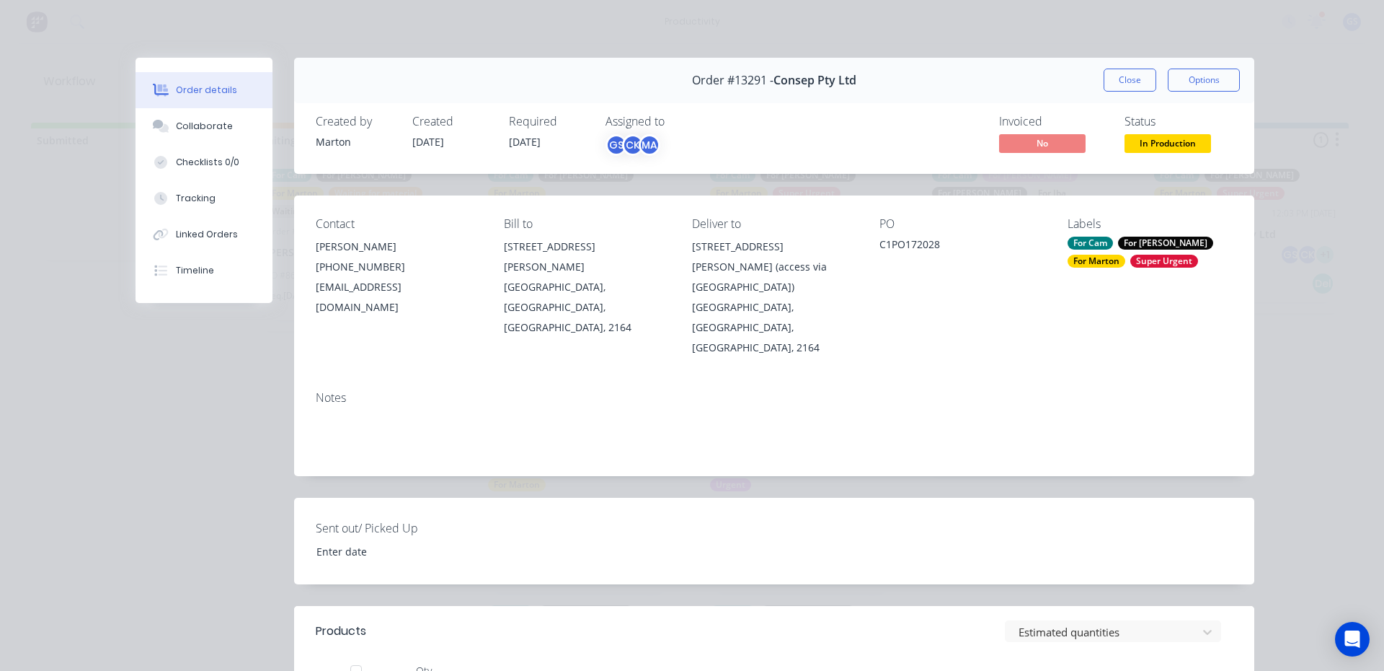
click at [1112, 87] on button "Close" at bounding box center [1130, 79] width 53 height 23
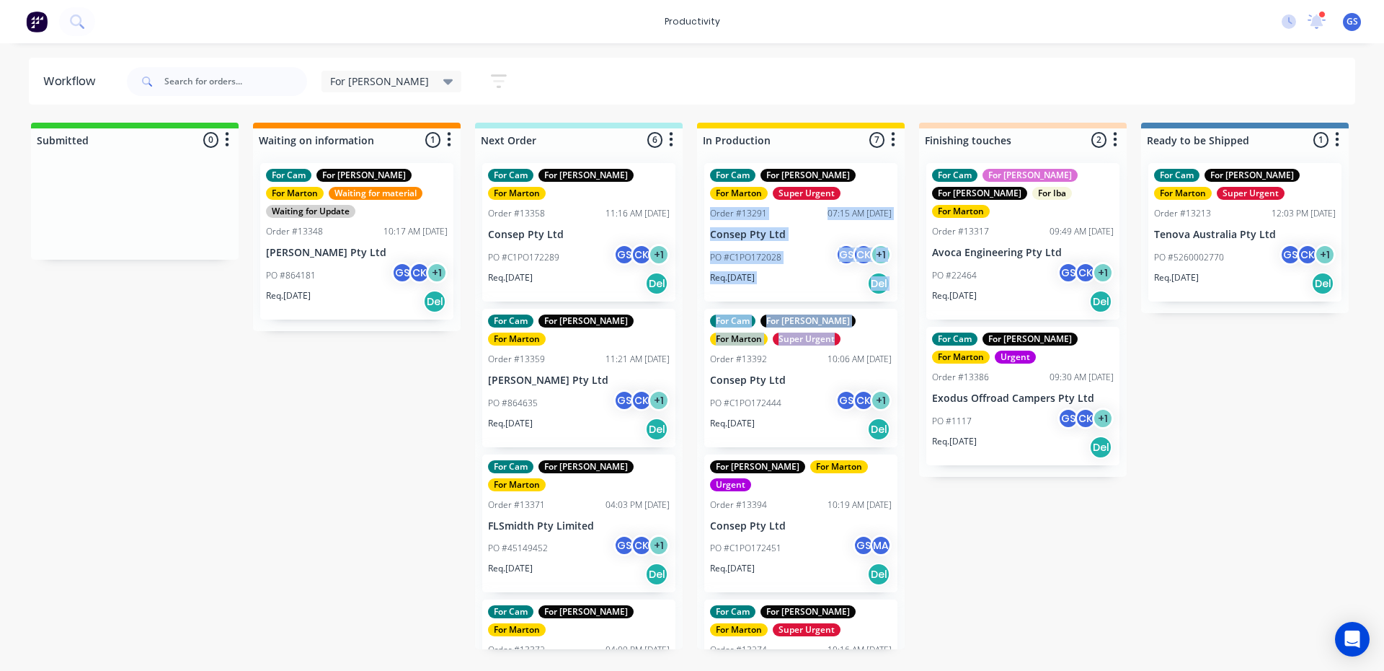
click at [828, 337] on div "For Cam For [PERSON_NAME] For [PERSON_NAME] Super Urgent Order #13291 07:15 AM …" at bounding box center [801, 400] width 208 height 498
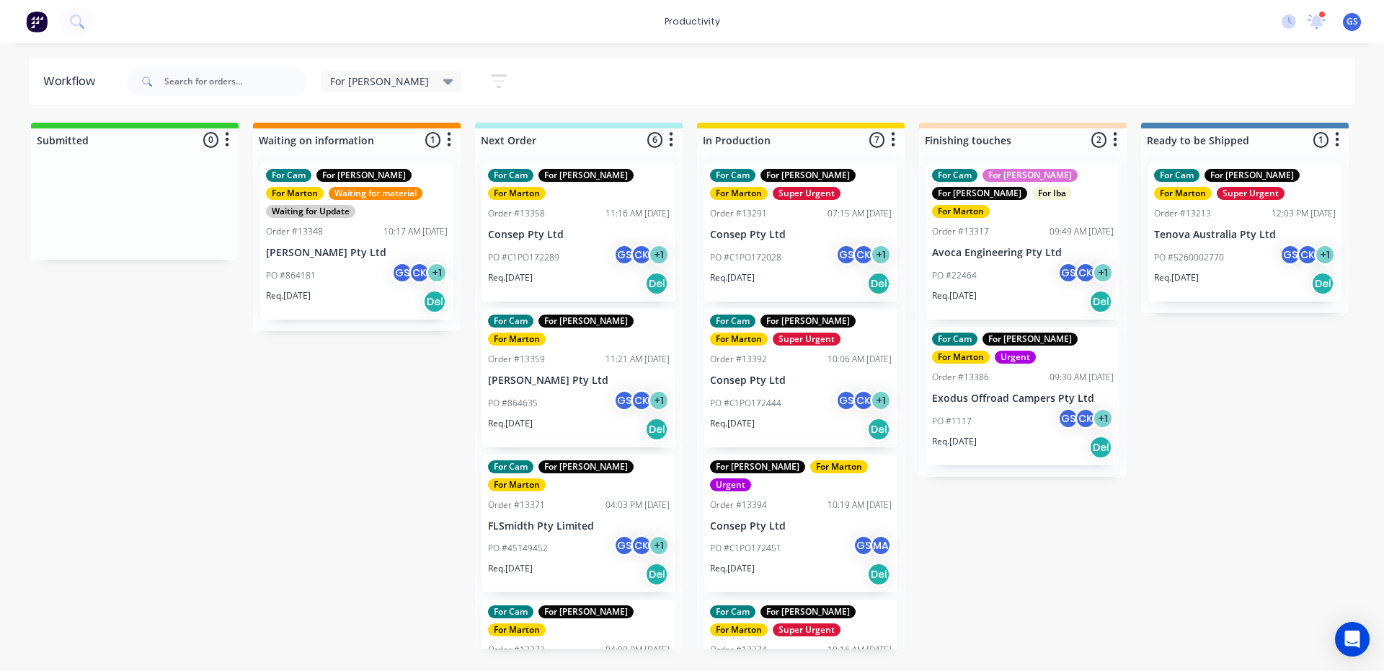
click at [1016, 513] on div "Submitted 0 Sort By Created date Required date Order number Customer name Most …" at bounding box center [982, 386] width 1986 height 526
click at [766, 385] on p "Consep Pty Ltd" at bounding box center [801, 380] width 182 height 12
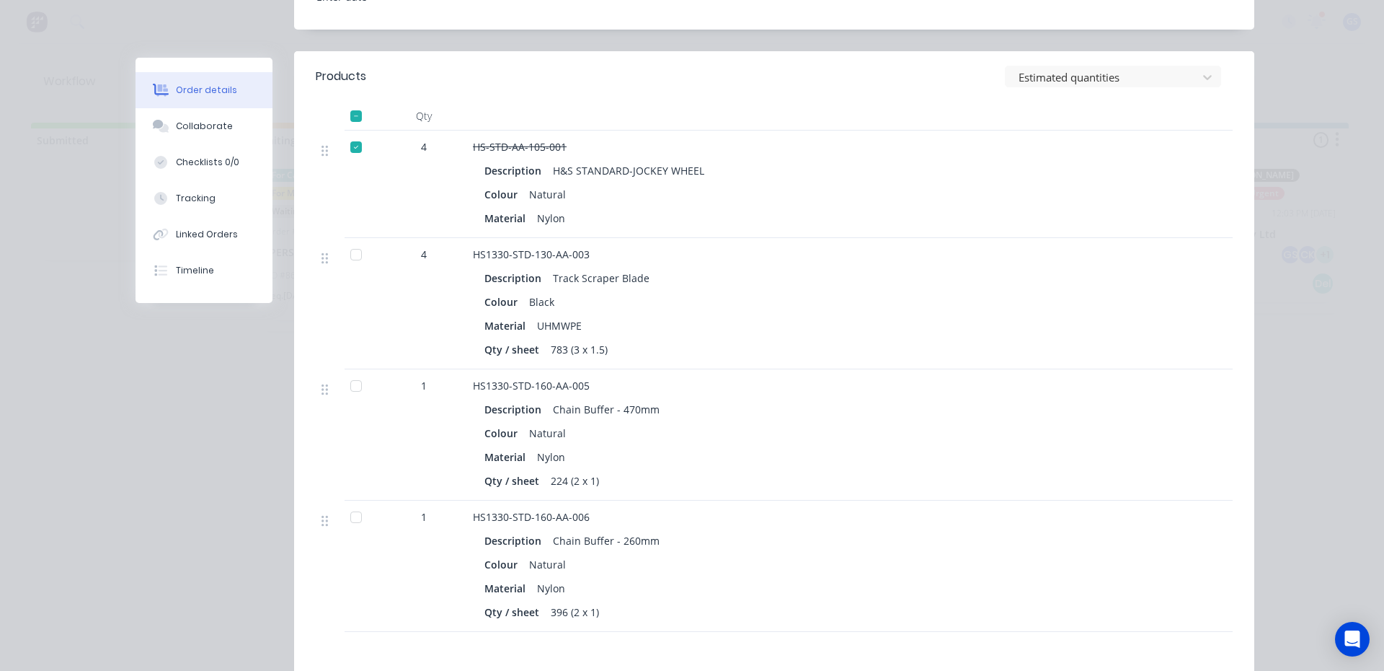
scroll to position [633, 0]
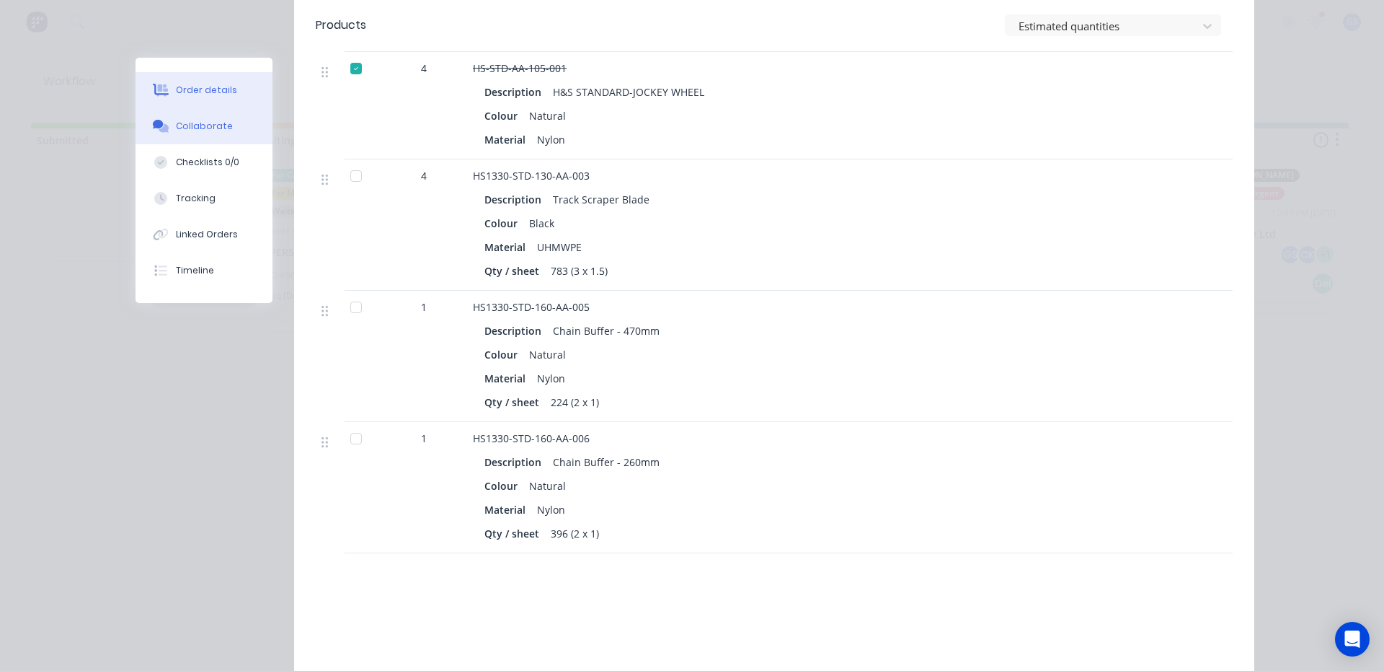
click at [159, 113] on button "Collaborate" at bounding box center [204, 126] width 137 height 36
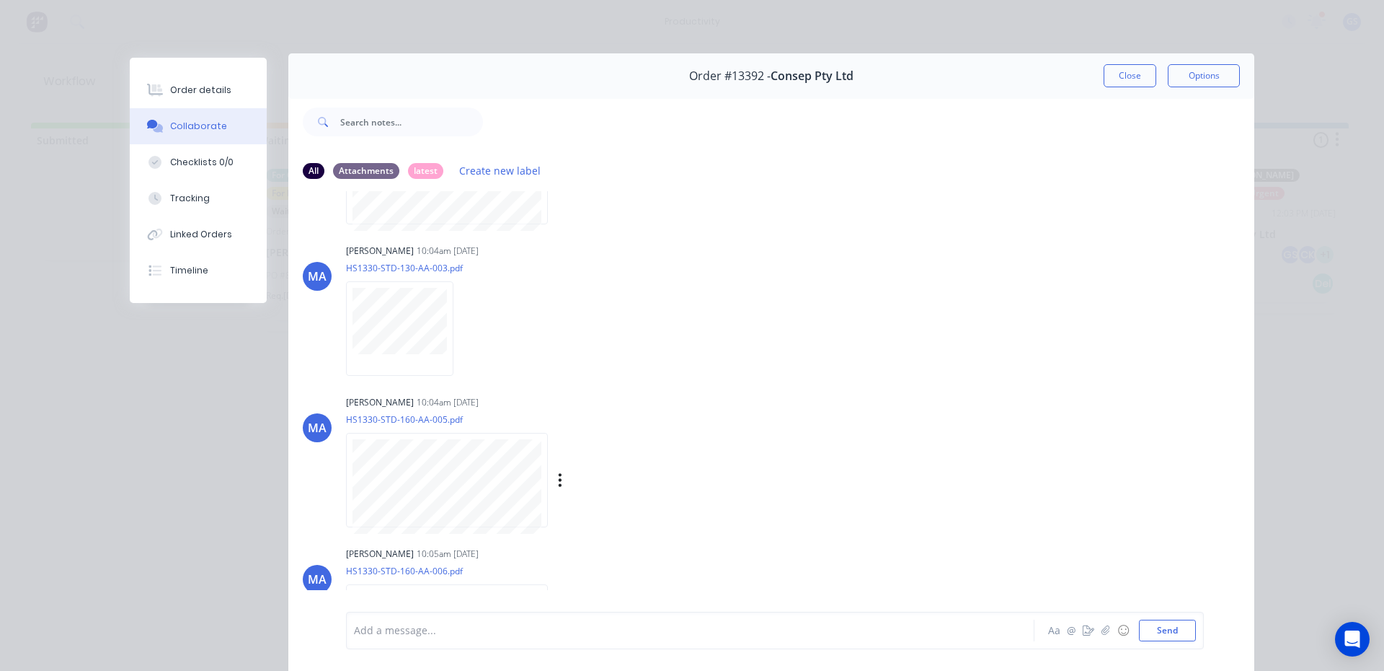
scroll to position [193, 0]
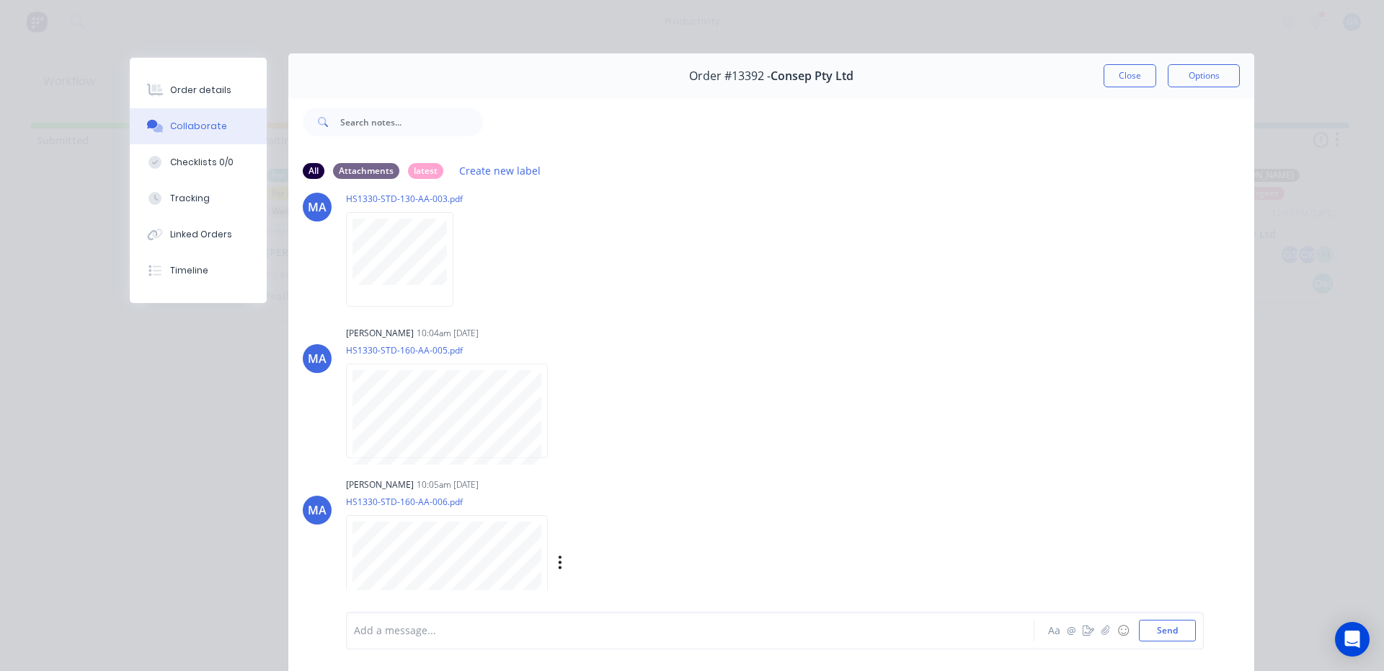
drag, startPoint x: 423, startPoint y: 503, endPoint x: 428, endPoint y: 508, distance: 8.2
click at [427, 507] on p "HS1330-STD-160-AA-006.pdf" at bounding box center [527, 501] width 363 height 12
click at [426, 519] on div at bounding box center [447, 562] width 202 height 94
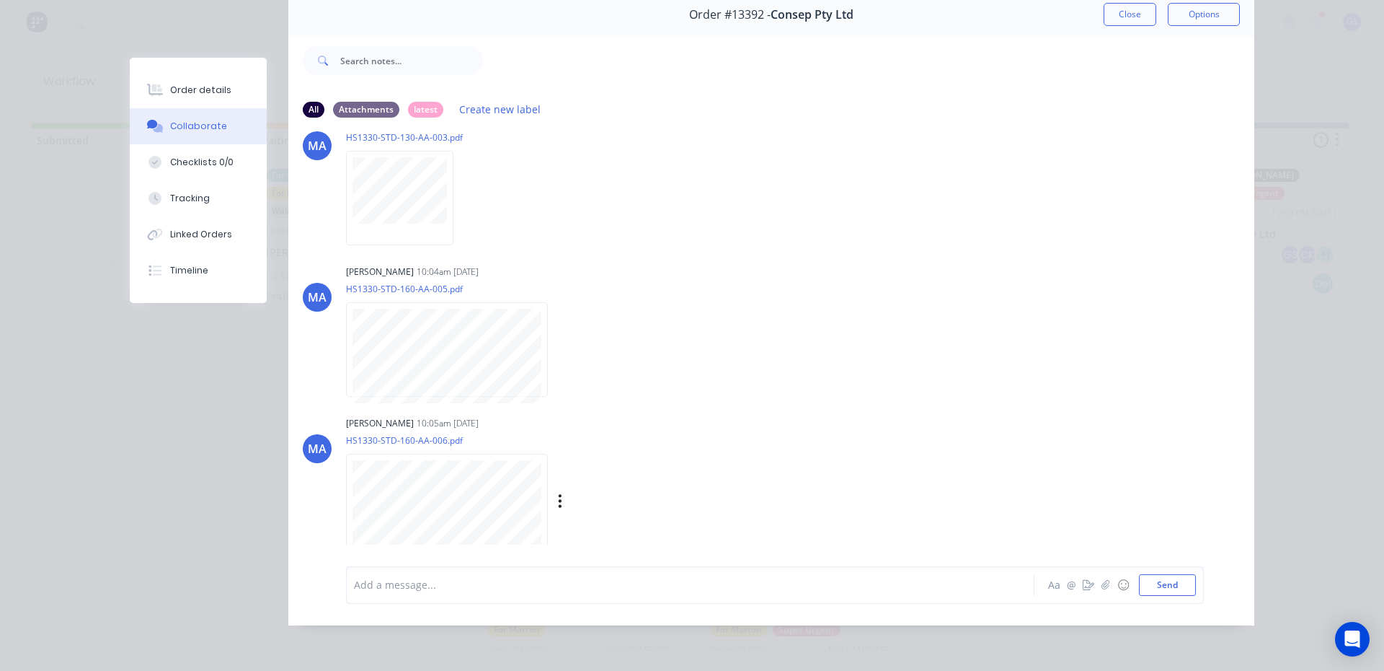
scroll to position [0, 0]
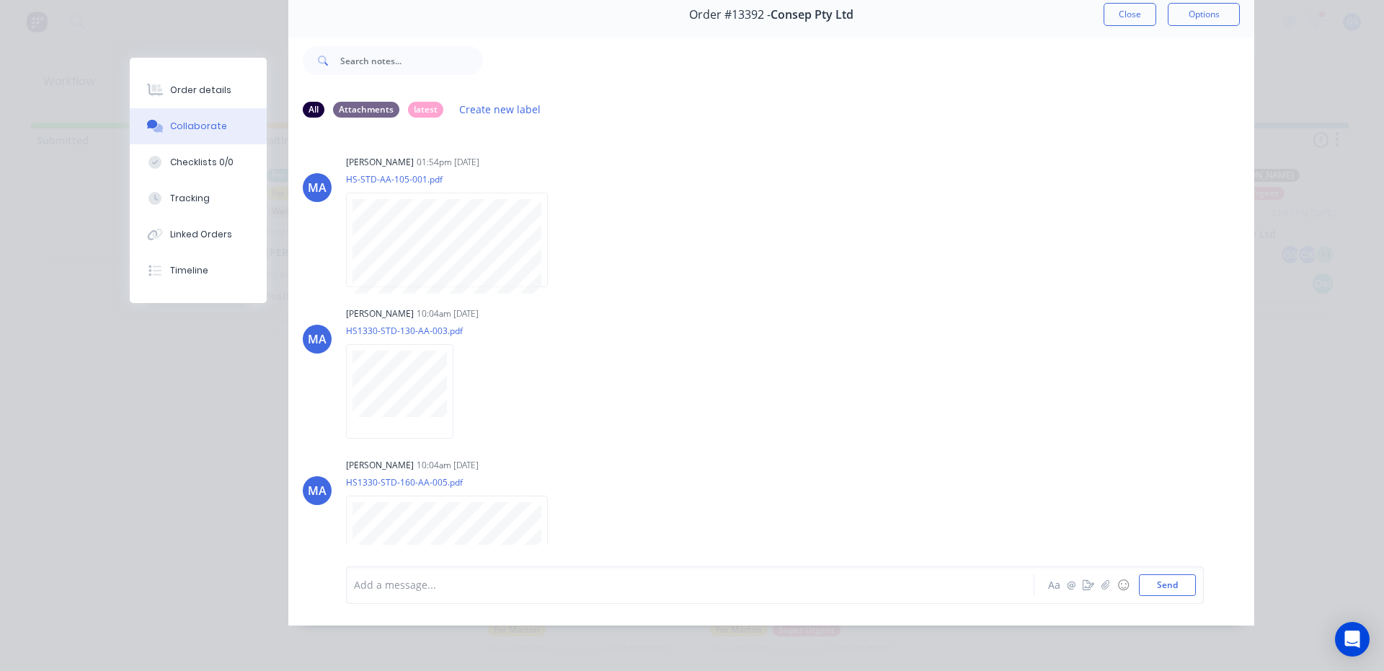
click at [193, 87] on div "Order details" at bounding box center [200, 90] width 61 height 13
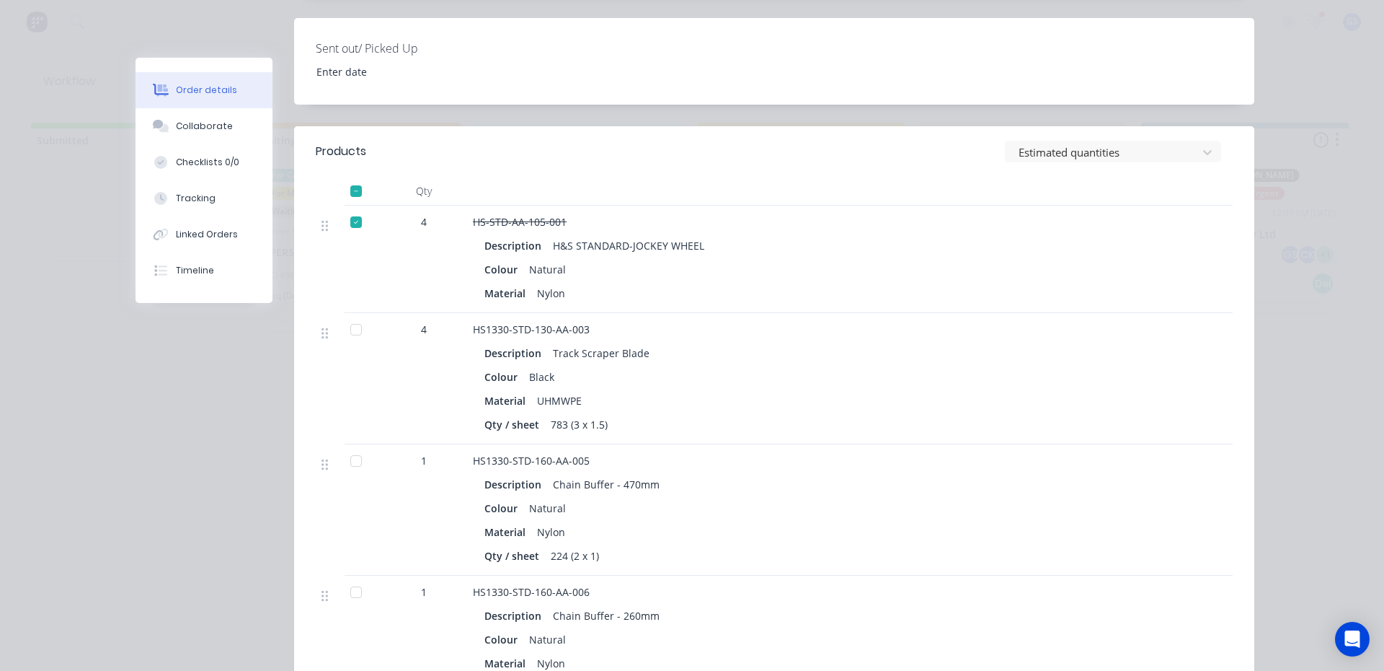
scroll to position [509, 0]
